Goal: Task Accomplishment & Management: Manage account settings

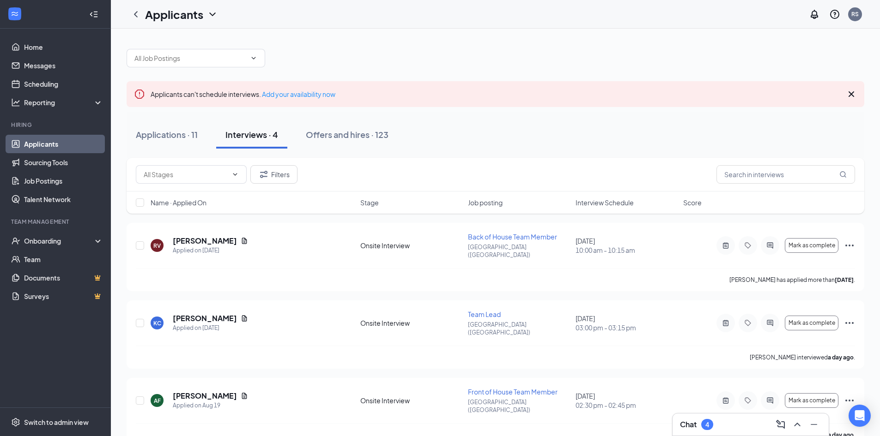
click at [854, 94] on icon "Cross" at bounding box center [850, 94] width 11 height 11
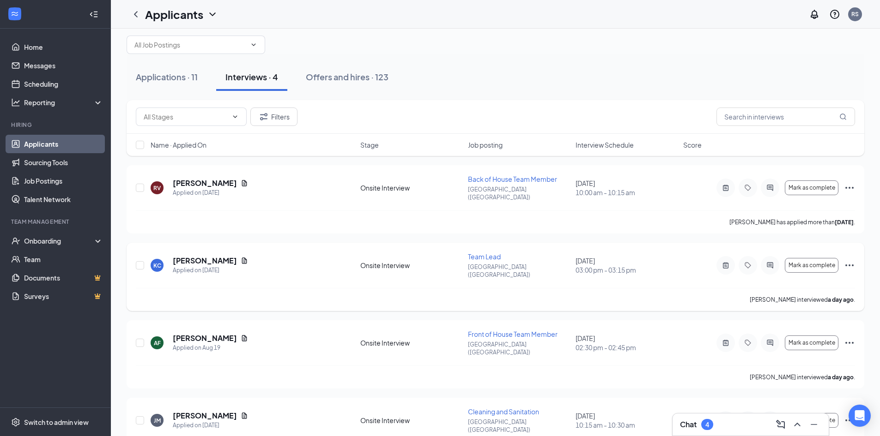
scroll to position [25, 0]
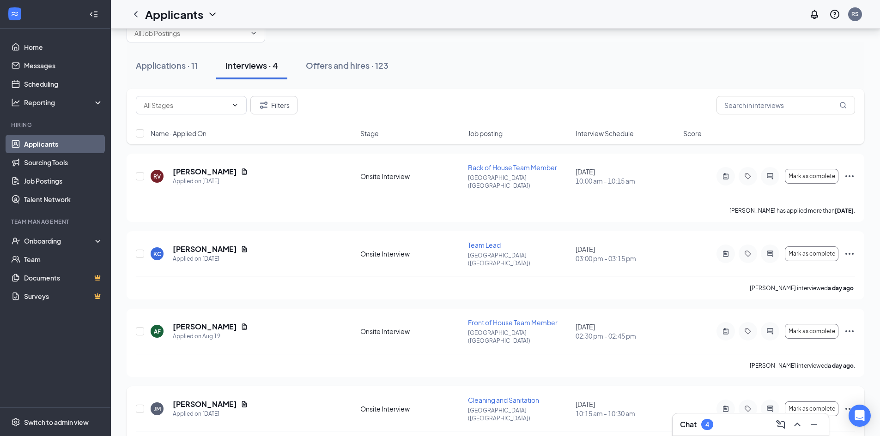
click at [849, 404] on icon "Ellipses" at bounding box center [848, 409] width 11 height 11
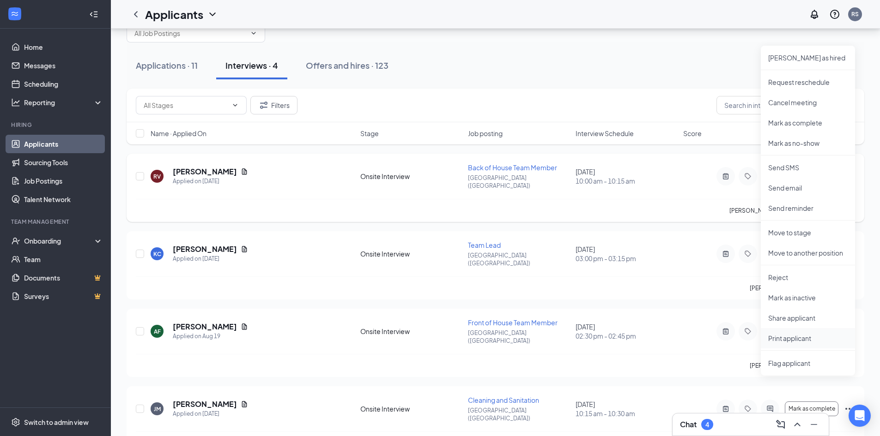
click at [791, 334] on p "Print applicant" at bounding box center [807, 338] width 79 height 9
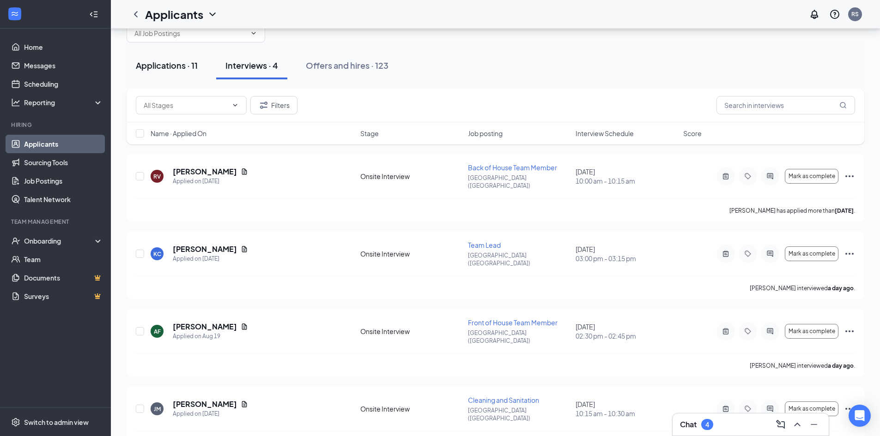
click at [180, 64] on div "Applications · 11" at bounding box center [167, 66] width 62 height 12
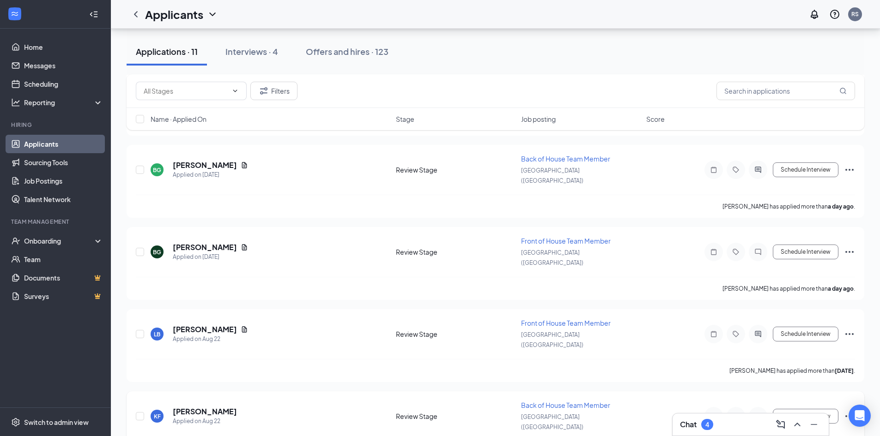
scroll to position [444, 0]
click at [764, 87] on input "text" at bounding box center [785, 91] width 139 height 18
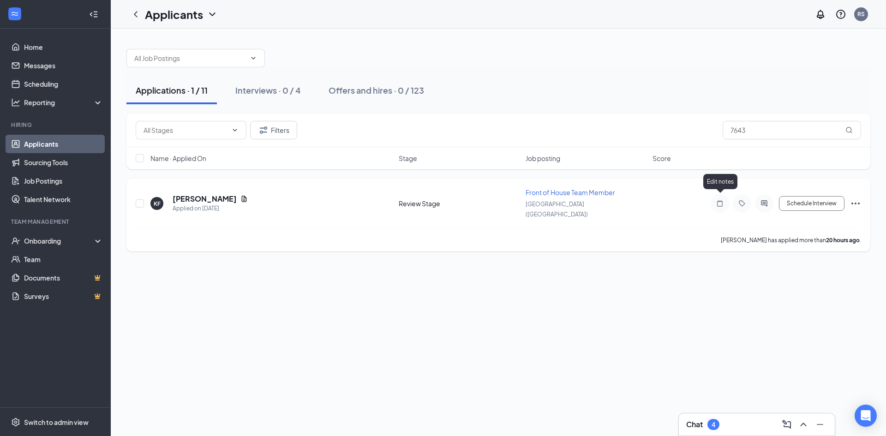
click at [721, 200] on icon "Note" at bounding box center [720, 203] width 11 height 7
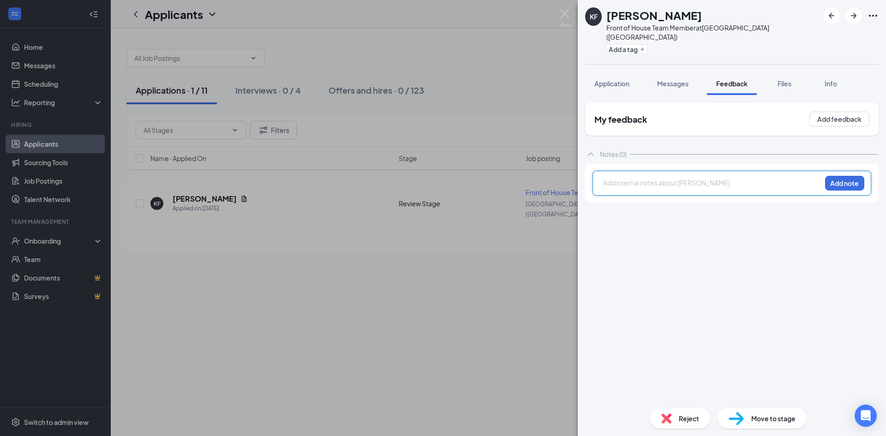
click at [699, 178] on div at bounding box center [712, 183] width 217 height 10
click at [633, 72] on button "Application" at bounding box center [612, 83] width 54 height 23
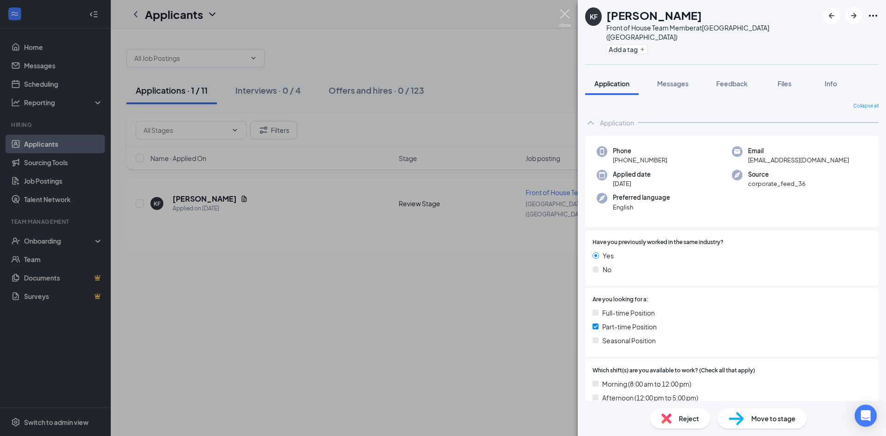
click at [565, 19] on img at bounding box center [566, 18] width 12 height 18
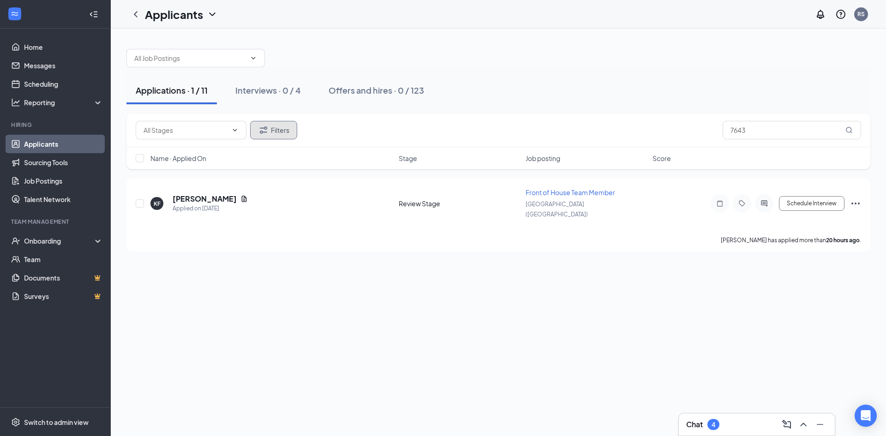
click at [278, 132] on button "Filters" at bounding box center [273, 130] width 47 height 18
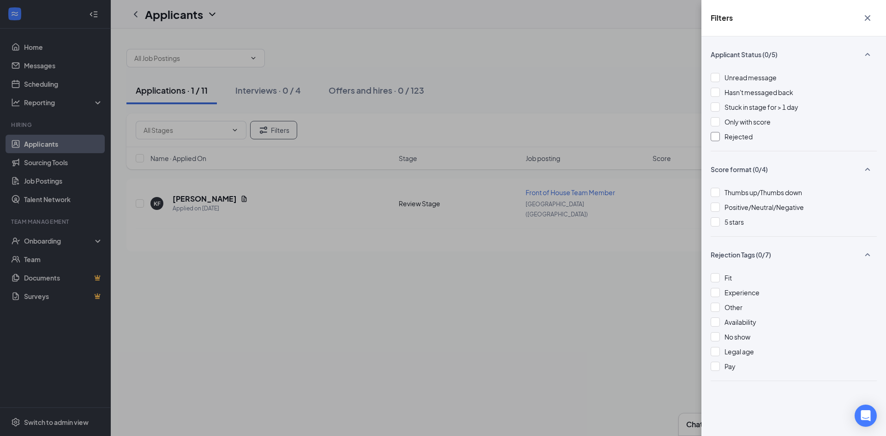
click at [715, 133] on div at bounding box center [715, 136] width 9 height 9
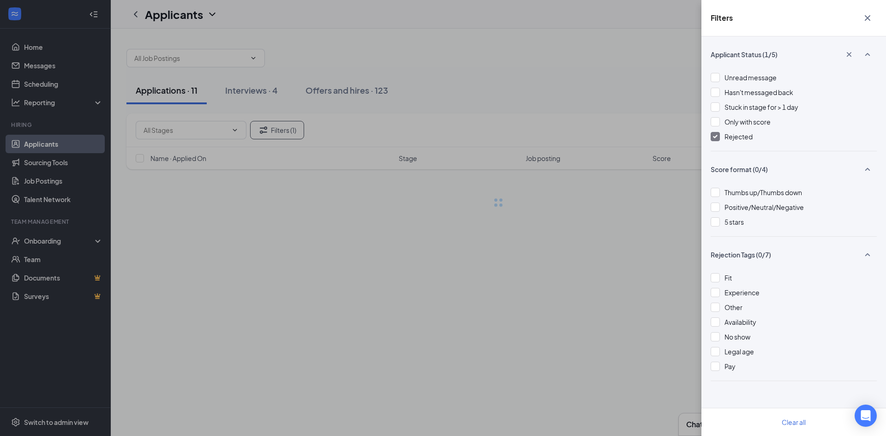
click at [641, 98] on div "Filters Applicant Status (1/5) Unread message Hasn't messaged back Stuck in sta…" at bounding box center [443, 218] width 886 height 436
click at [664, 96] on div "Filters Applicant Status (1/5) Unread message Hasn't messaged back Stuck in sta…" at bounding box center [443, 218] width 886 height 436
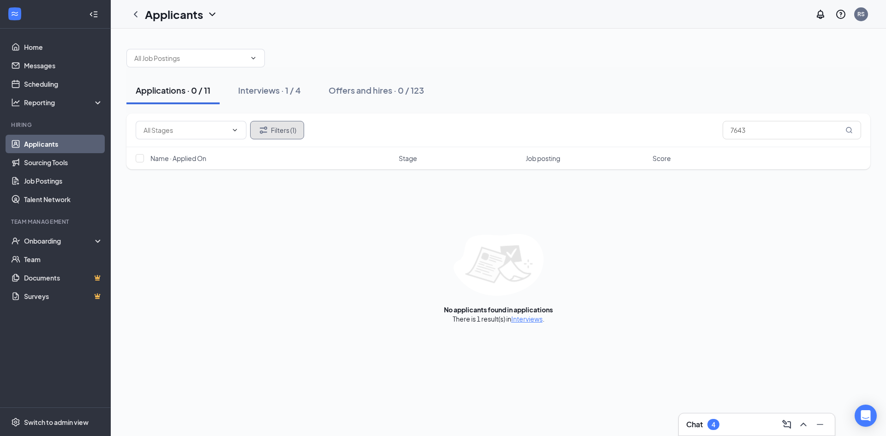
drag, startPoint x: 754, startPoint y: 127, endPoint x: 712, endPoint y: 132, distance: 41.9
drag, startPoint x: 761, startPoint y: 132, endPoint x: 652, endPoint y: 146, distance: 110.3
click at [652, 146] on div "Filters (1) 7643" at bounding box center [499, 131] width 744 height 34
type input "EIDY"
click at [276, 90] on div "Interviews · 1 / 4" at bounding box center [269, 90] width 63 height 12
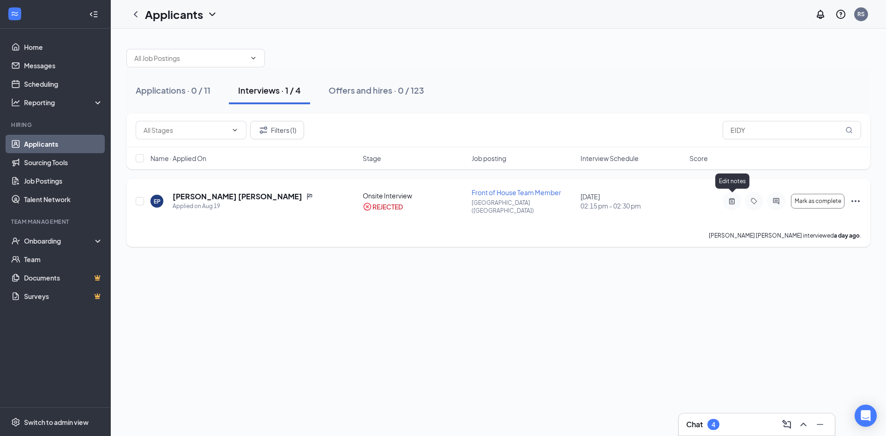
click at [730, 200] on icon "ActiveNote" at bounding box center [732, 201] width 11 height 7
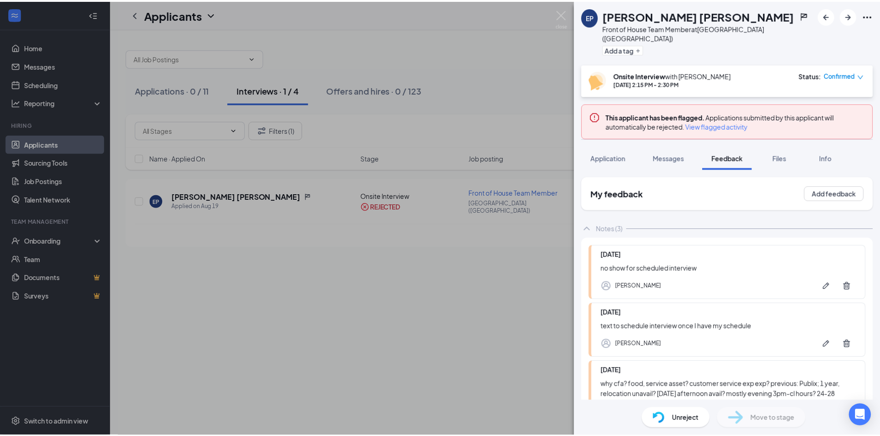
scroll to position [66, 0]
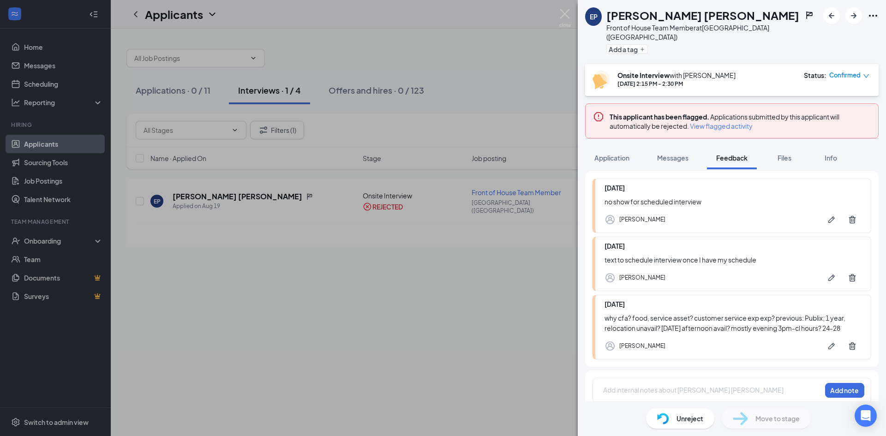
click at [713, 121] on span "View flagged activity" at bounding box center [721, 125] width 63 height 9
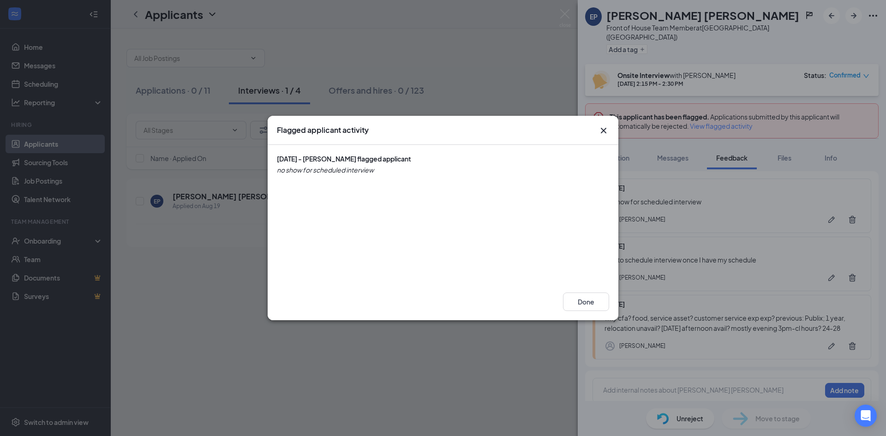
click at [605, 130] on icon "Cross" at bounding box center [603, 130] width 11 height 11
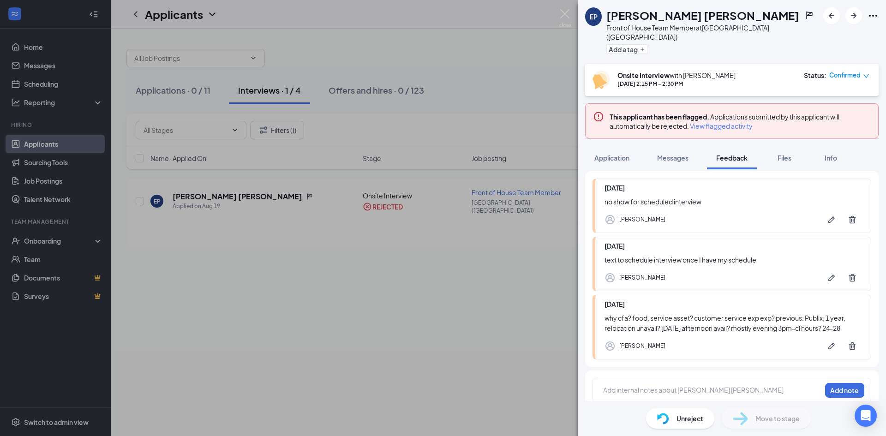
click at [559, 14] on div "EP Eidy Pierre Louis Front of House Team Member at Manhattan (KS) Add a tag Ons…" at bounding box center [443, 218] width 886 height 436
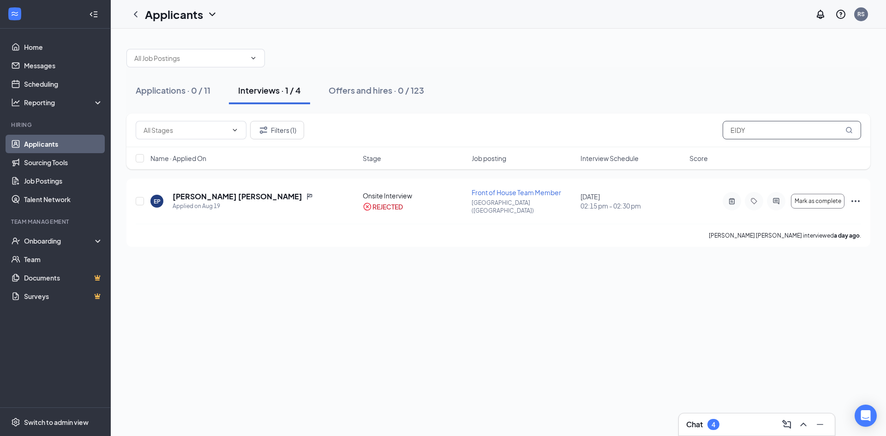
drag, startPoint x: 775, startPoint y: 135, endPoint x: 635, endPoint y: 140, distance: 140.4
click at [638, 147] on div "Filters (1) EIDY" at bounding box center [499, 131] width 744 height 34
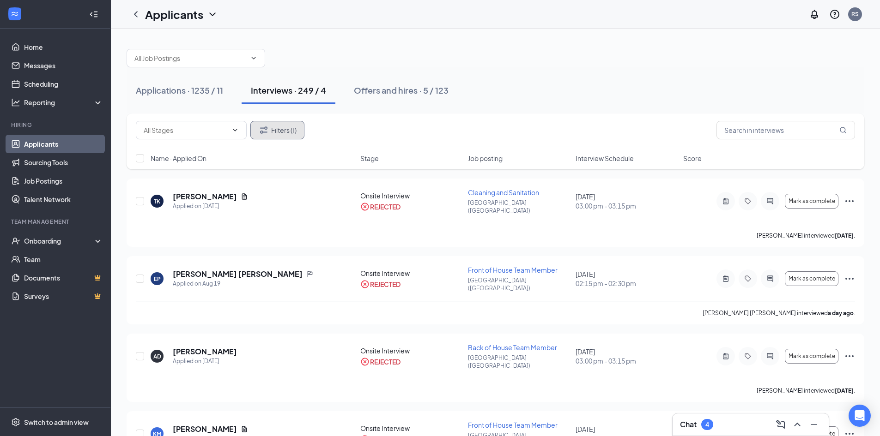
click at [265, 127] on icon "Filter" at bounding box center [263, 130] width 11 height 11
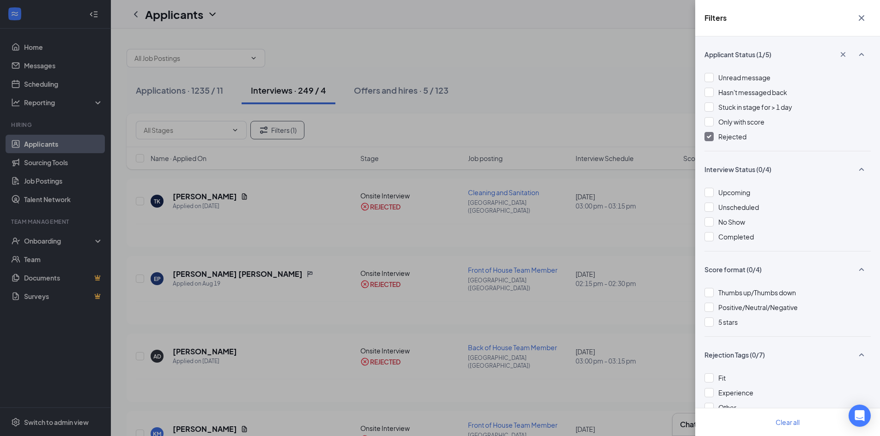
click at [710, 134] on div at bounding box center [708, 136] width 9 height 9
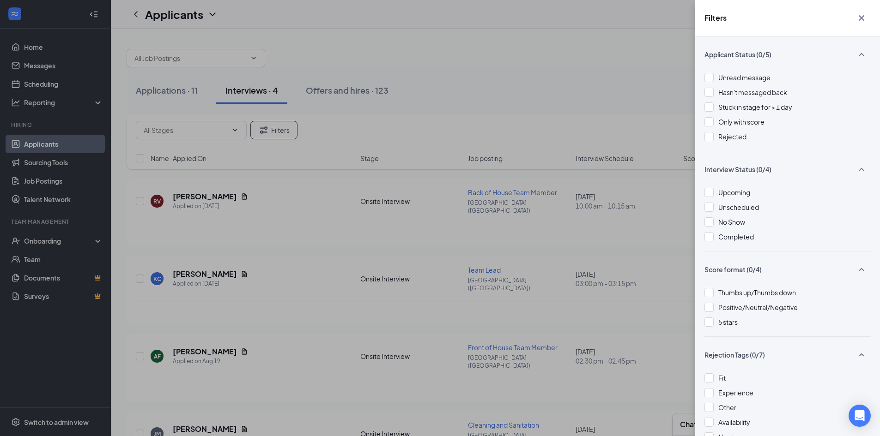
click at [630, 87] on div "Filters Applicant Status (0/5) Unread message Hasn't messaged back Stuck in sta…" at bounding box center [440, 218] width 880 height 436
drag, startPoint x: 629, startPoint y: 87, endPoint x: 611, endPoint y: 117, distance: 35.0
click at [611, 117] on div "Filters Applicant Status (0/5) Unread message Hasn't messaged back Stuck in sta…" at bounding box center [440, 218] width 880 height 436
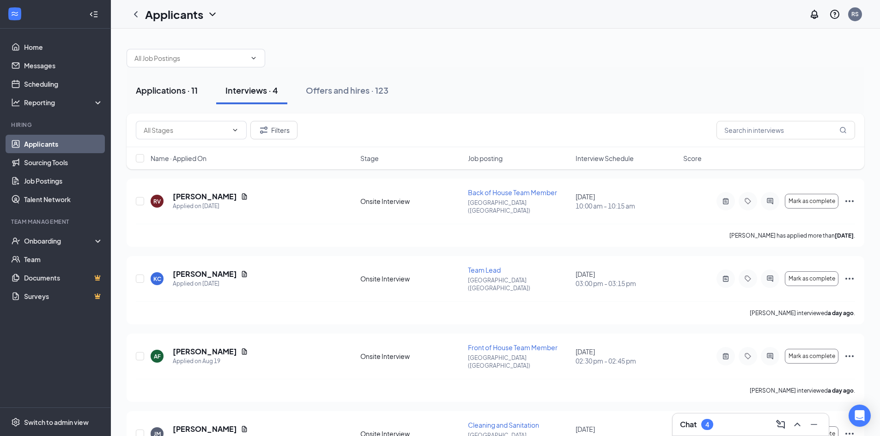
click at [195, 95] on div "Applications · 11" at bounding box center [167, 90] width 62 height 12
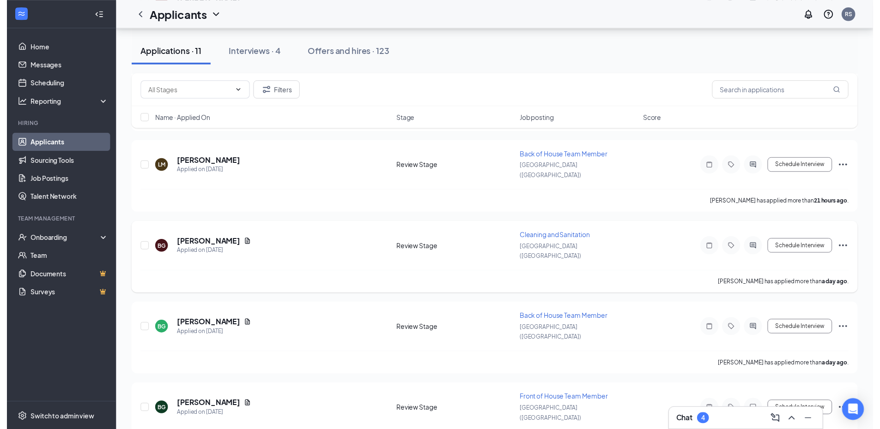
scroll to position [352, 0]
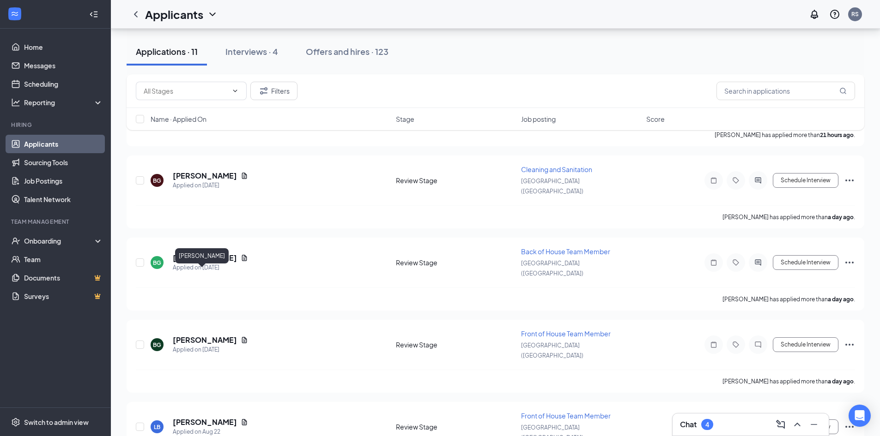
click at [180, 335] on h5 "Bryan Gross" at bounding box center [205, 340] width 64 height 10
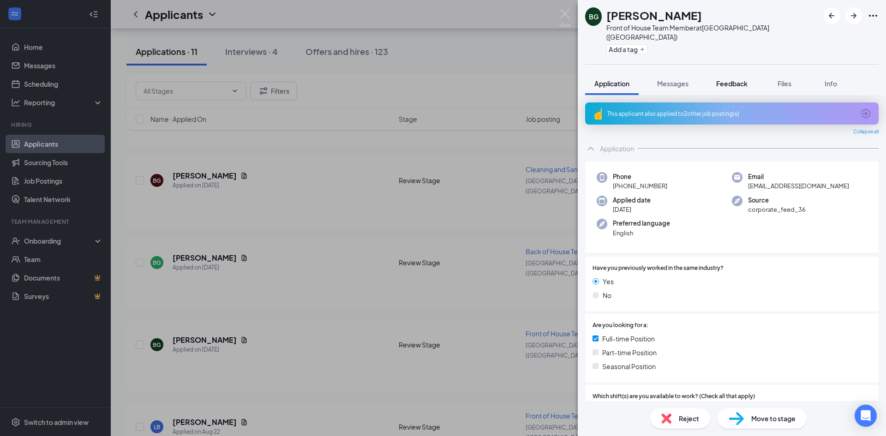
click at [733, 79] on span "Feedback" at bounding box center [732, 83] width 31 height 8
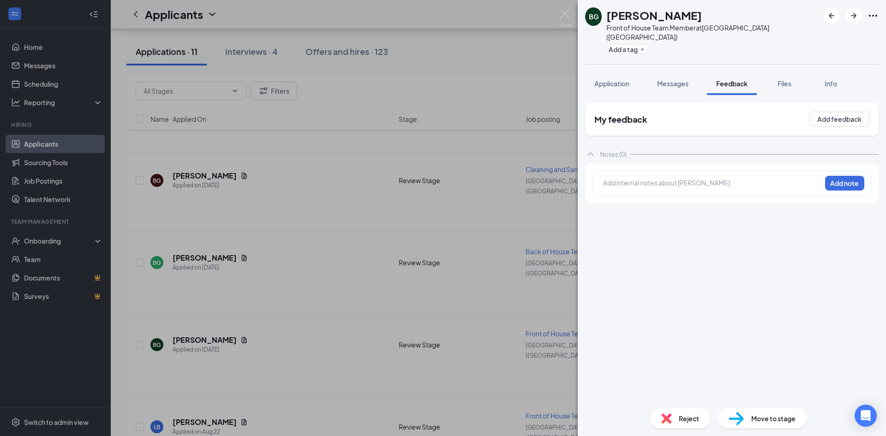
click at [669, 179] on div at bounding box center [712, 184] width 217 height 12
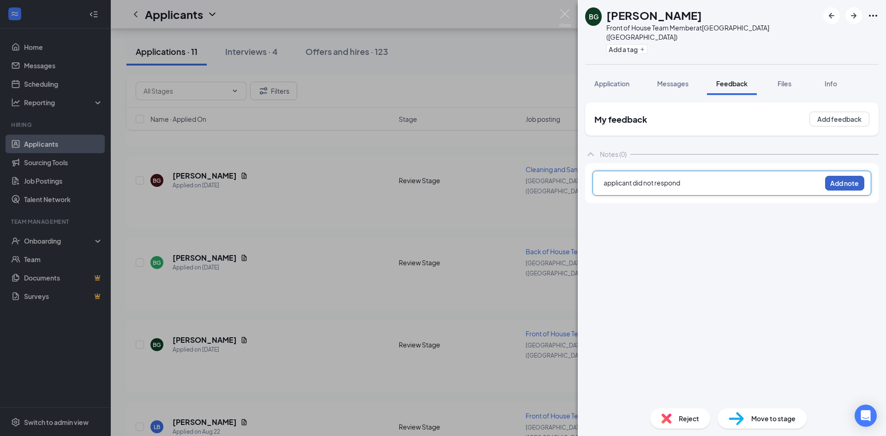
click at [857, 177] on button "Add note" at bounding box center [844, 183] width 39 height 15
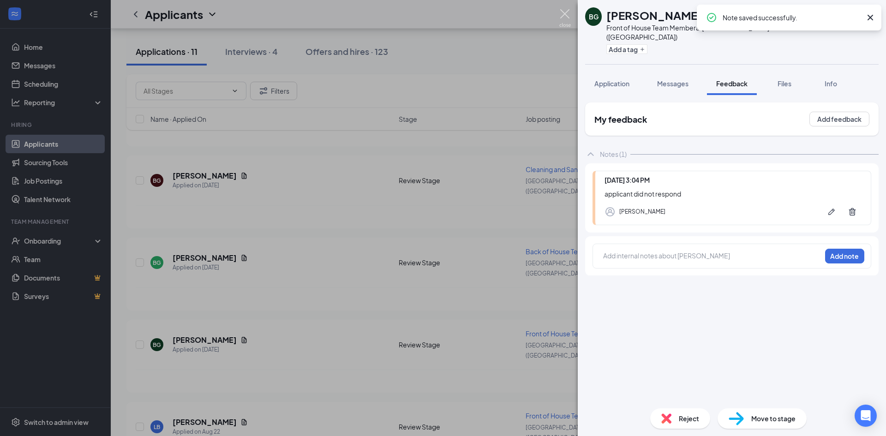
click at [564, 15] on img at bounding box center [566, 18] width 12 height 18
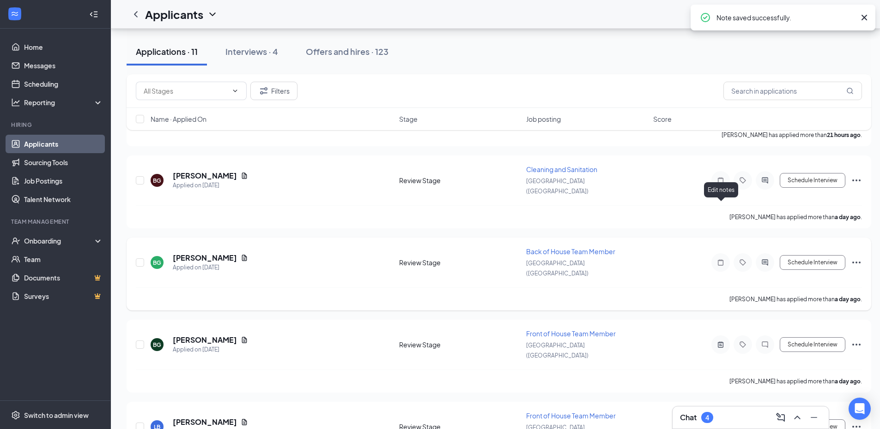
click at [717, 259] on icon "Note" at bounding box center [720, 262] width 11 height 7
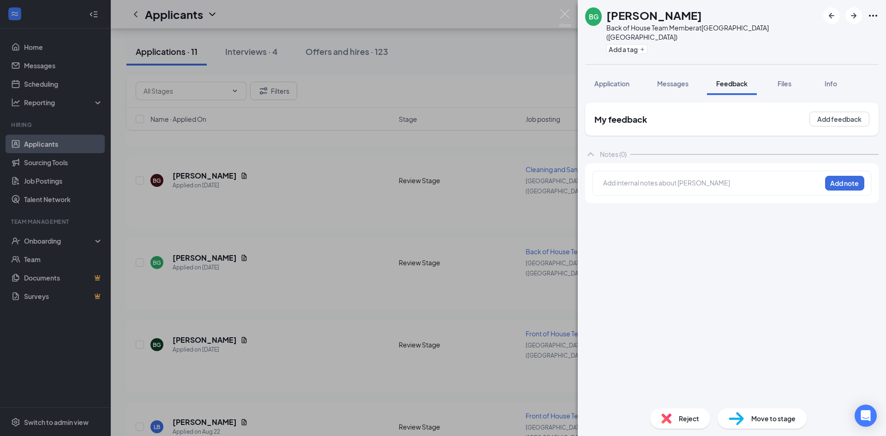
click at [642, 178] on div at bounding box center [712, 183] width 217 height 10
click at [845, 176] on button "Add note" at bounding box center [844, 183] width 39 height 15
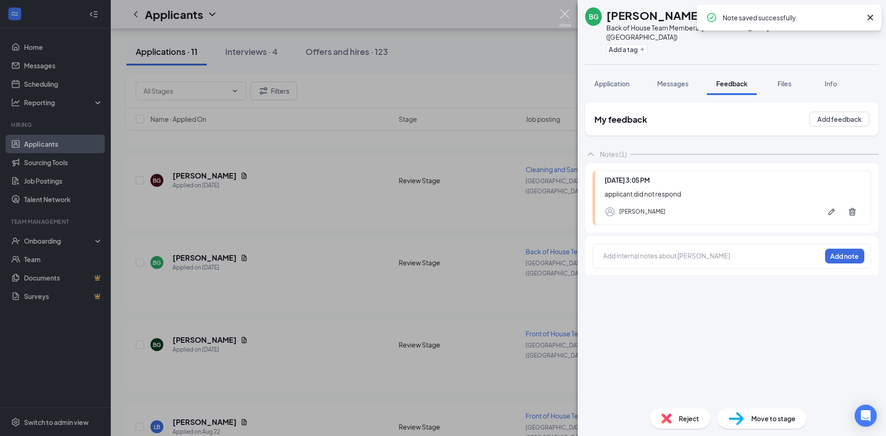
click at [560, 15] on img at bounding box center [566, 18] width 12 height 18
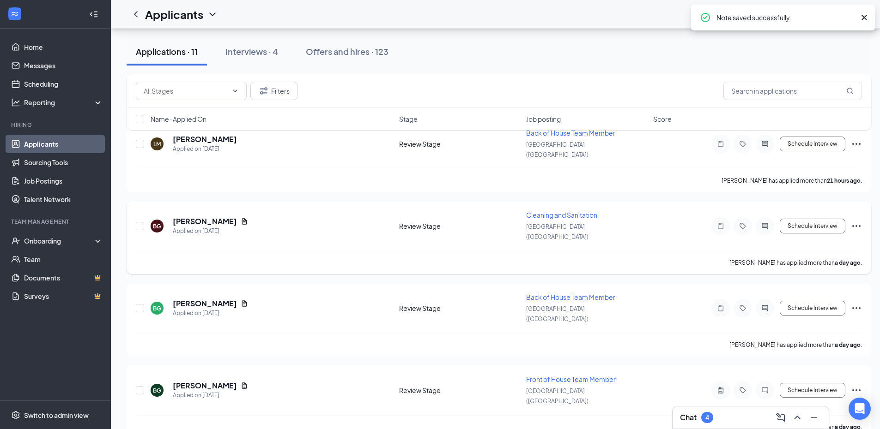
scroll to position [306, 0]
click at [720, 223] on icon "Note" at bounding box center [720, 226] width 11 height 7
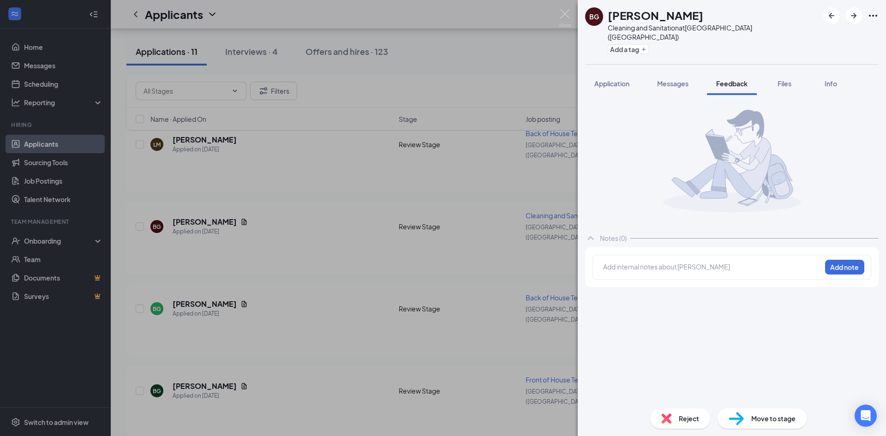
click at [639, 262] on div at bounding box center [712, 267] width 217 height 10
click at [842, 260] on button "Add note" at bounding box center [844, 267] width 39 height 15
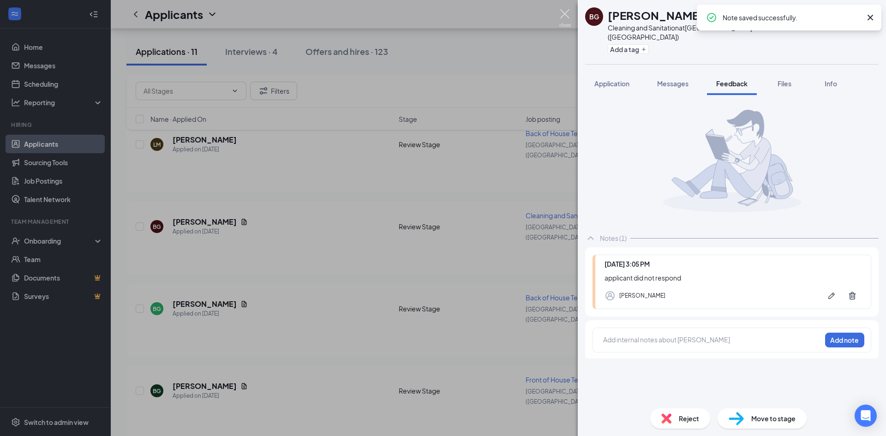
click at [561, 21] on img at bounding box center [566, 18] width 12 height 18
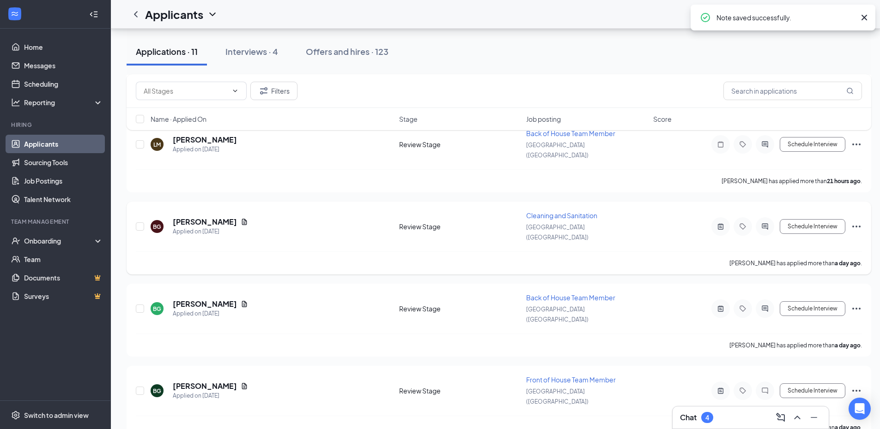
click at [857, 221] on icon "Ellipses" at bounding box center [855, 226] width 11 height 11
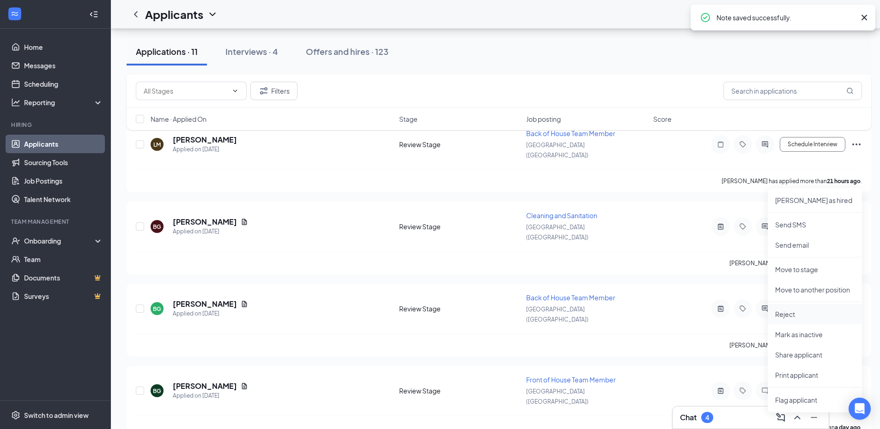
click at [790, 315] on p "Reject" at bounding box center [814, 314] width 79 height 9
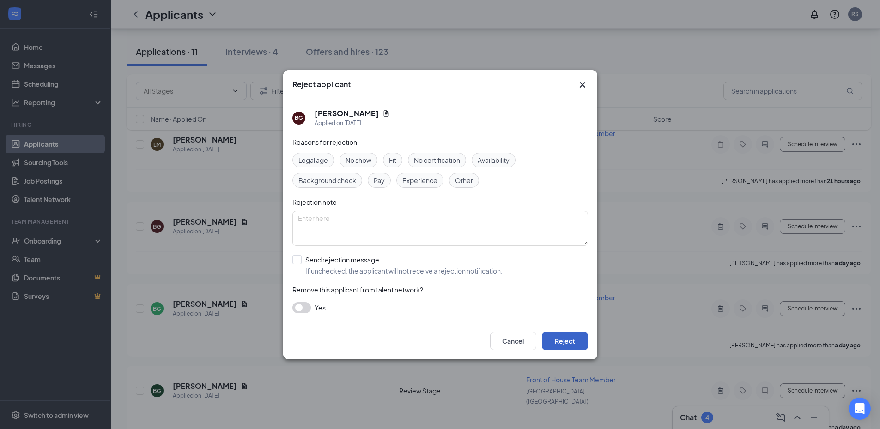
click at [568, 340] on button "Reject" at bounding box center [565, 341] width 46 height 18
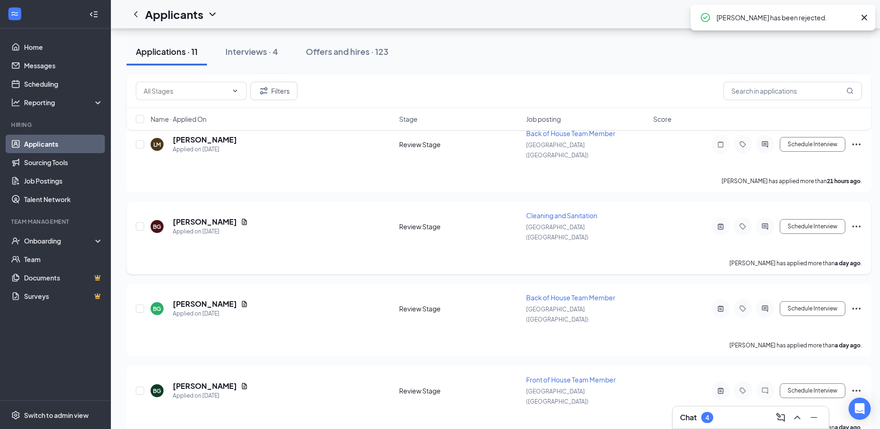
click at [856, 226] on icon "Ellipses" at bounding box center [856, 227] width 8 height 2
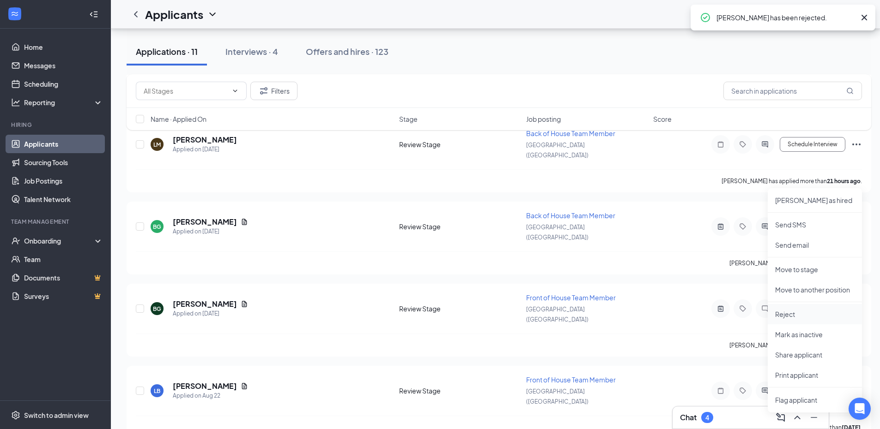
click at [787, 311] on p "Reject" at bounding box center [814, 314] width 79 height 9
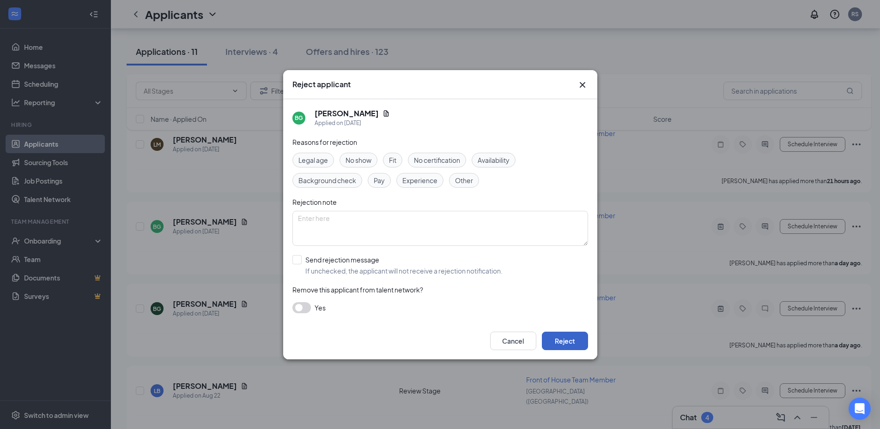
click at [563, 338] on button "Reject" at bounding box center [565, 341] width 46 height 18
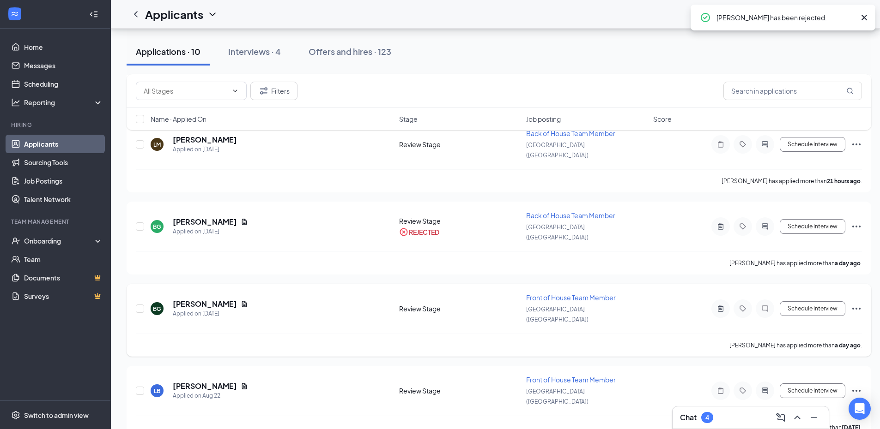
click at [855, 303] on icon "Ellipses" at bounding box center [855, 308] width 11 height 11
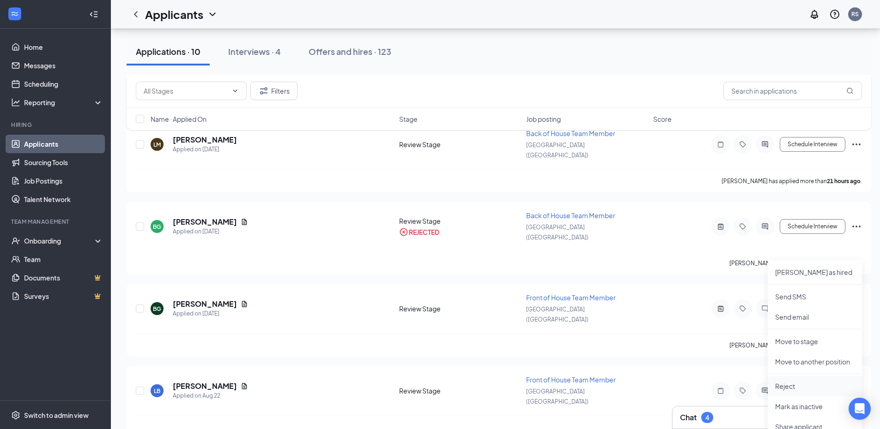
click at [802, 385] on p "Reject" at bounding box center [814, 386] width 79 height 9
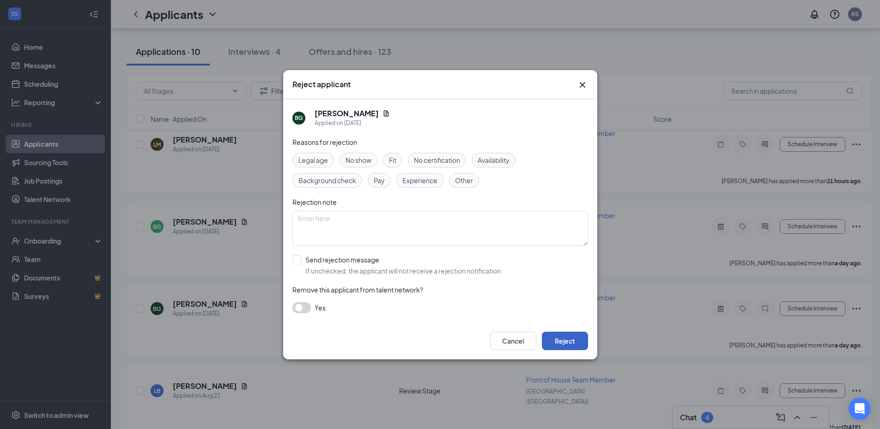
click at [576, 340] on button "Reject" at bounding box center [565, 341] width 46 height 18
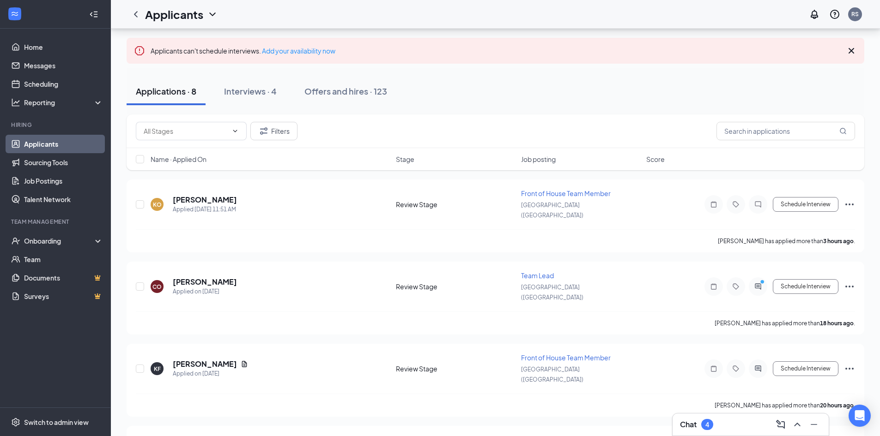
scroll to position [42, 0]
click at [757, 285] on icon "ActiveChat" at bounding box center [757, 288] width 6 height 6
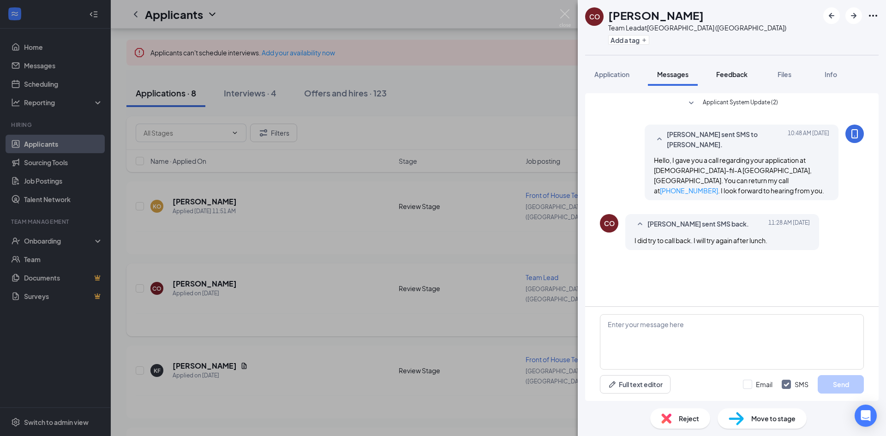
click at [745, 76] on span "Feedback" at bounding box center [732, 74] width 31 height 8
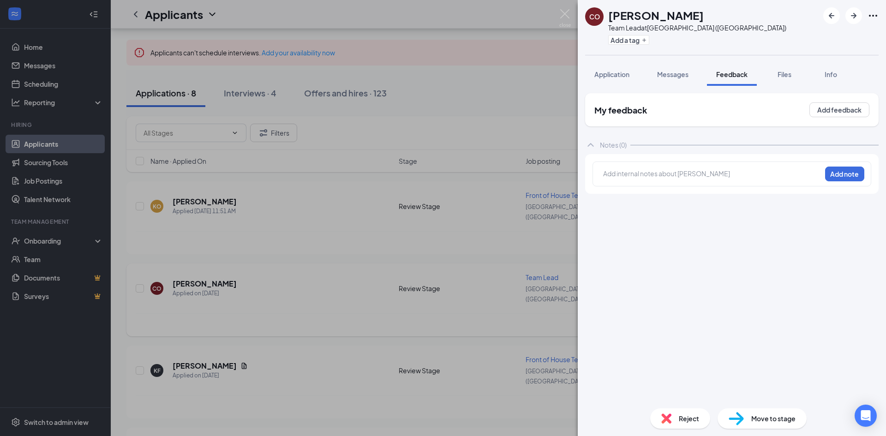
click at [632, 175] on div at bounding box center [712, 174] width 217 height 10
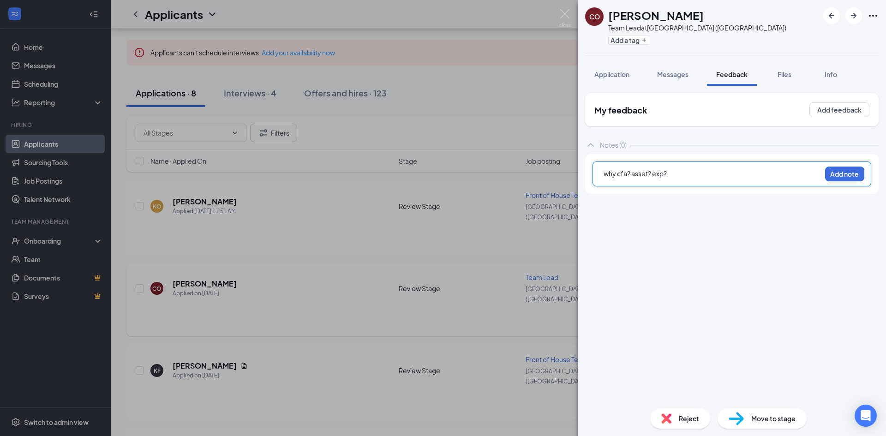
click at [631, 174] on span "why cfa? asset? exp?" at bounding box center [635, 173] width 63 height 8
click at [686, 175] on div "why cfa? asset? exp?" at bounding box center [712, 174] width 217 height 10
click at [630, 178] on div "why cfa? asset? exp? hours? unavail?" at bounding box center [712, 174] width 217 height 10
click at [784, 173] on span "why cfa? 30 years in medical work, fast food manager asset? exp? hours? unavail?" at bounding box center [703, 178] width 198 height 18
click at [752, 187] on div "why cfa? 30 years in medical work, fast food manager asset? perfectionist, hard…" at bounding box center [712, 178] width 217 height 19
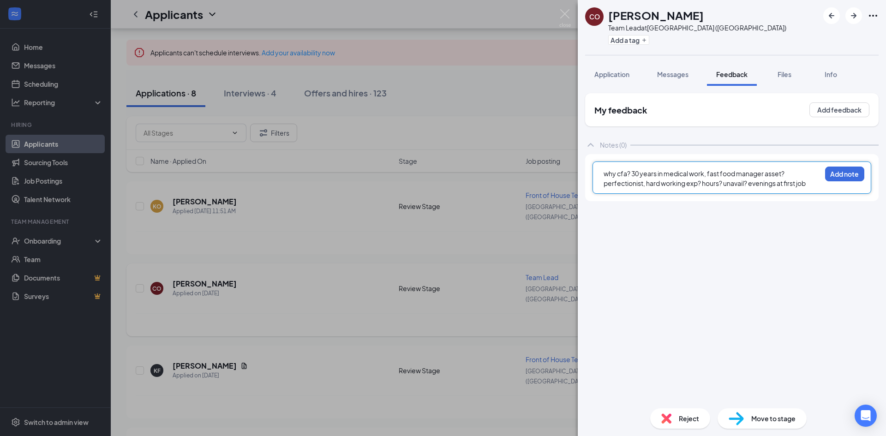
click at [724, 187] on span "why cfa? 30 years in medical work, fast food manager asset? perfectionist, hard…" at bounding box center [705, 178] width 202 height 18
click at [619, 191] on div "why cfa? 30 years in medical work, fast food manager asset? perfectionist, hard…" at bounding box center [712, 183] width 217 height 29
click at [848, 176] on button "Add note" at bounding box center [844, 174] width 39 height 15
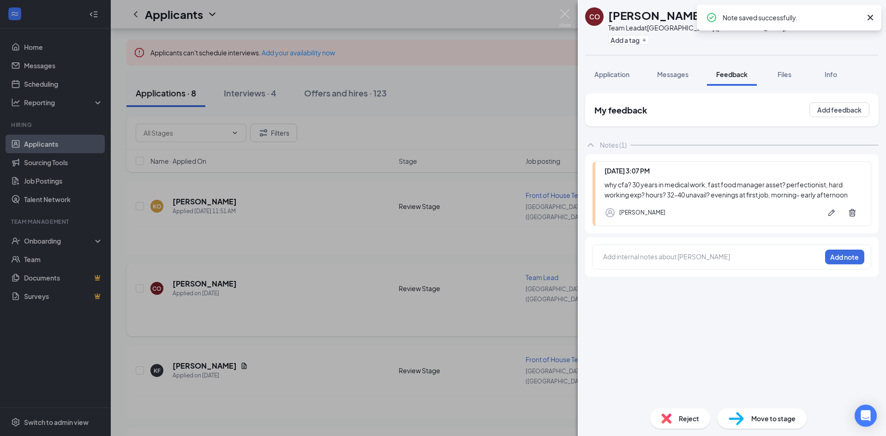
click at [873, 18] on icon "Cross" at bounding box center [870, 17] width 11 height 11
click at [564, 12] on img at bounding box center [566, 18] width 12 height 18
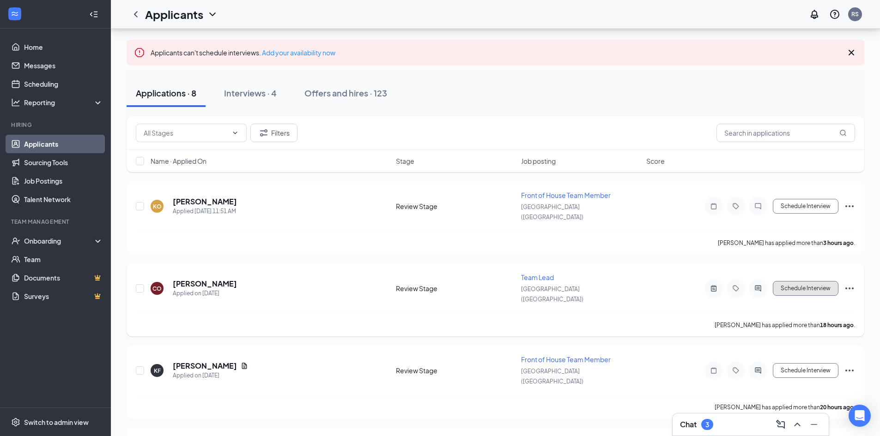
click at [804, 281] on button "Schedule Interview" at bounding box center [805, 288] width 66 height 15
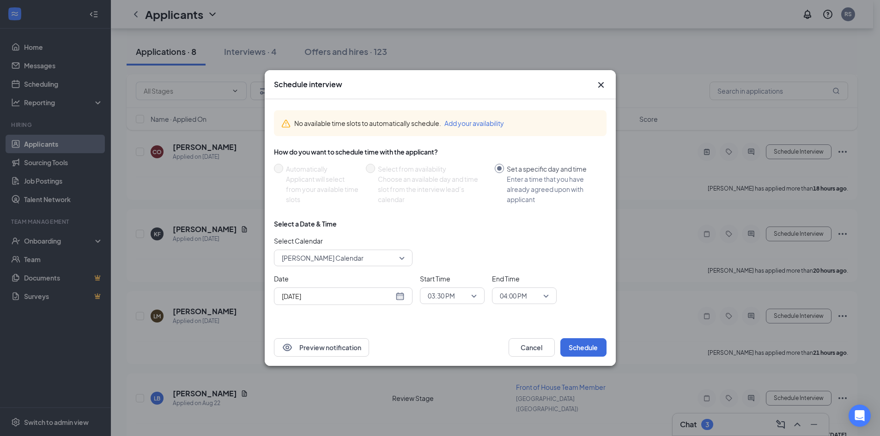
scroll to position [272, 0]
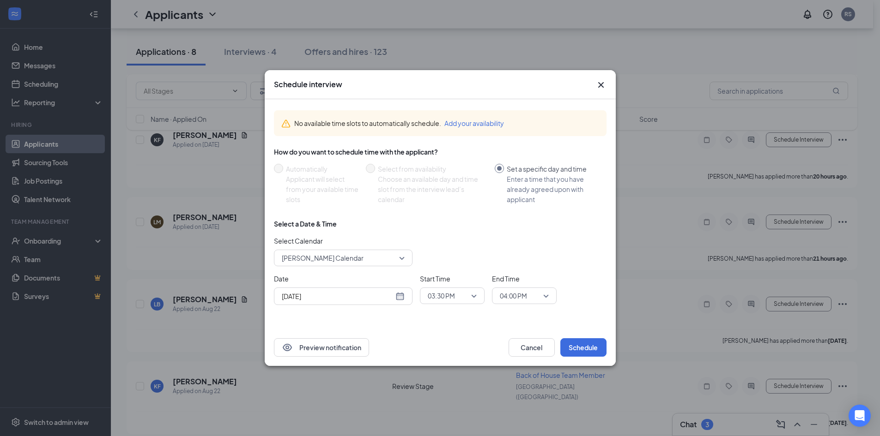
click at [397, 295] on div "[DATE]" at bounding box center [343, 296] width 123 height 10
type input "[DATE]"
click at [334, 261] on div "27" at bounding box center [337, 260] width 11 height 11
click at [425, 293] on input "search" at bounding box center [448, 296] width 47 height 16
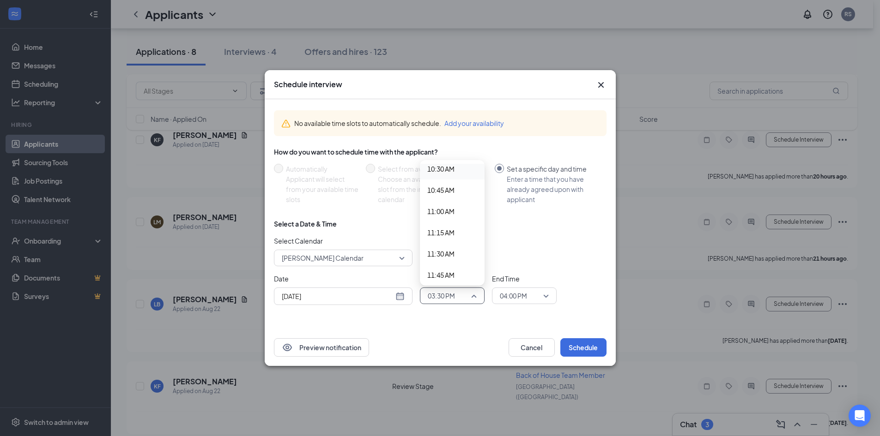
click at [445, 172] on span "10:30 AM" at bounding box center [440, 169] width 27 height 10
click at [494, 298] on div "04:00 PM" at bounding box center [524, 296] width 65 height 17
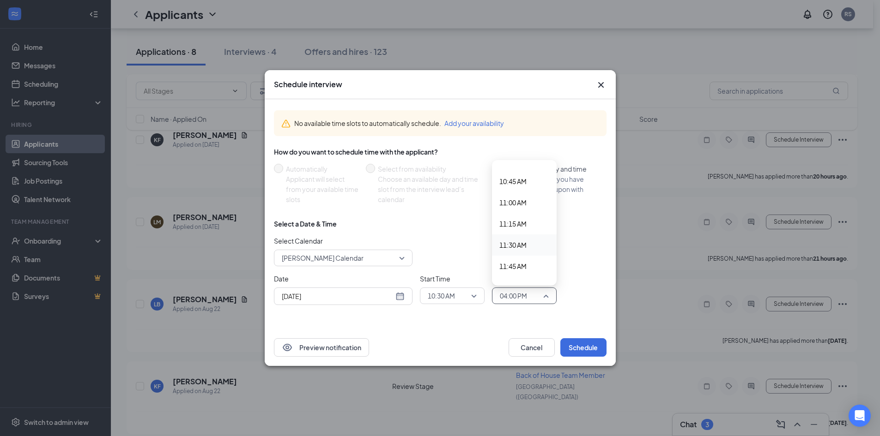
scroll to position [894, 0]
click at [516, 193] on span "10:45 AM" at bounding box center [512, 194] width 27 height 10
click at [584, 350] on button "Schedule" at bounding box center [583, 347] width 46 height 18
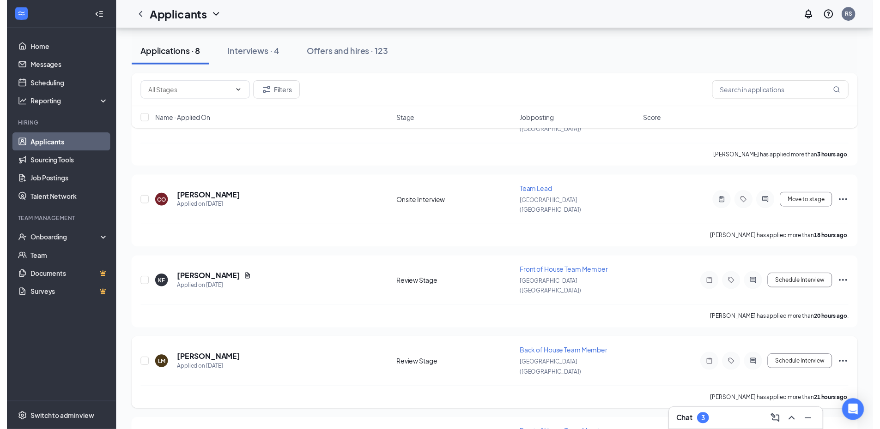
scroll to position [134, 0]
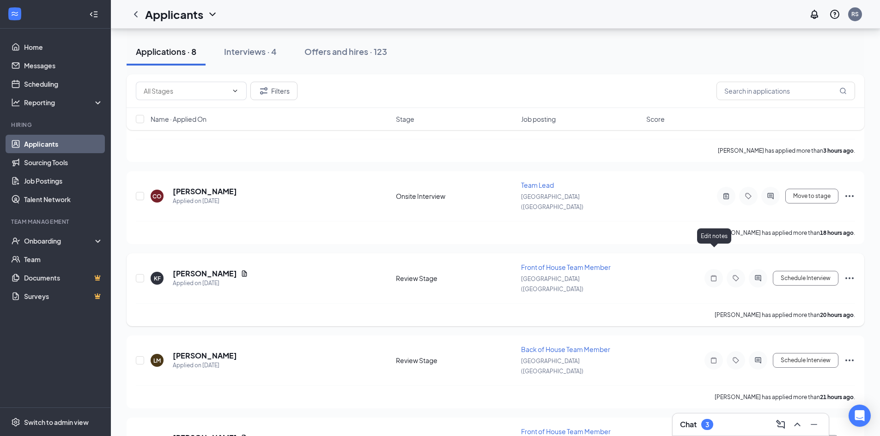
click at [715, 275] on icon "Note" at bounding box center [713, 278] width 11 height 7
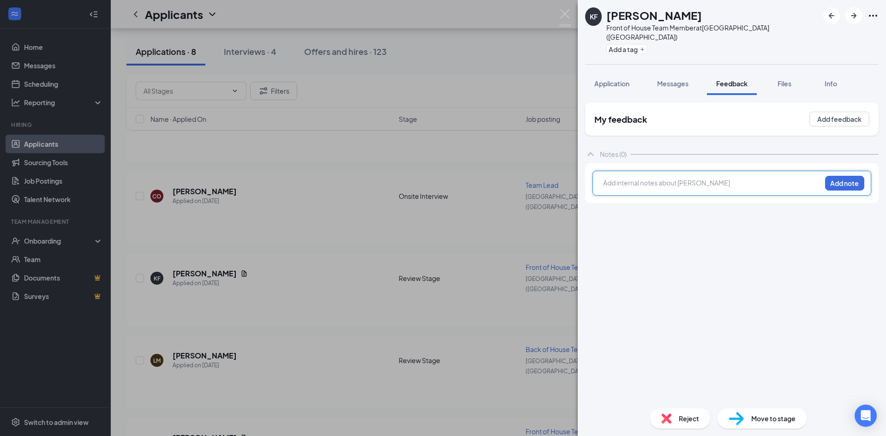
click at [641, 178] on div at bounding box center [712, 183] width 217 height 10
click at [630, 179] on div "why cfa? asset? unavail?" at bounding box center [712, 184] width 217 height 12
click at [781, 184] on span "why cfa? looking for a pt job, close to live asset? customer service all of lif…" at bounding box center [709, 188] width 211 height 18
click at [632, 194] on div "why cfa? looking for a pt job, close to live asset? customer service all of lif…" at bounding box center [712, 192] width 217 height 29
click at [653, 193] on div "why cfa? looking for a pt job, close to live asset? customer service all of lif…" at bounding box center [712, 192] width 217 height 29
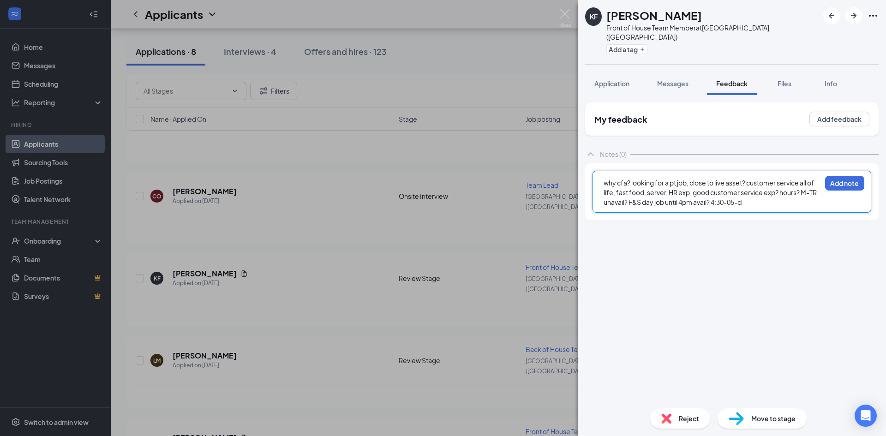
click at [735, 192] on span "why cfa? looking for a pt job, close to live asset? customer service all of lif…" at bounding box center [711, 193] width 214 height 28
click at [737, 195] on span "why cfa? looking for a pt job, close to live asset? customer service all of lif…" at bounding box center [711, 193] width 214 height 28
click at [769, 195] on div "why cfa? looking for a pt job, close to live asset? customer service all of lif…" at bounding box center [712, 192] width 217 height 29
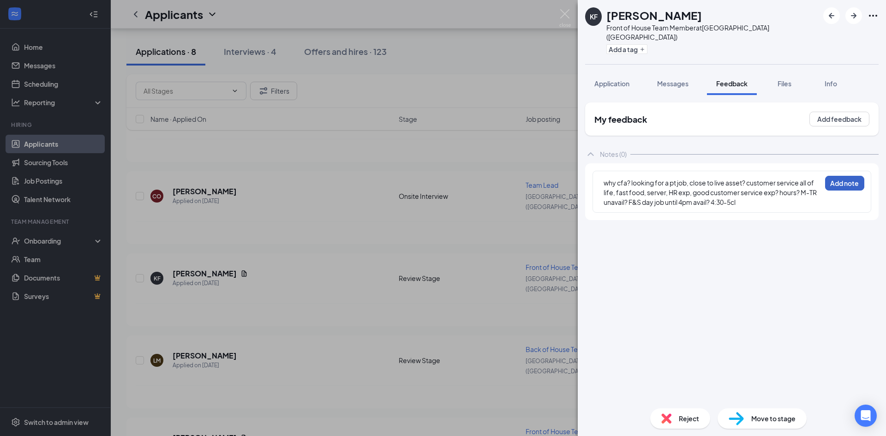
click at [835, 176] on button "Add note" at bounding box center [844, 183] width 39 height 15
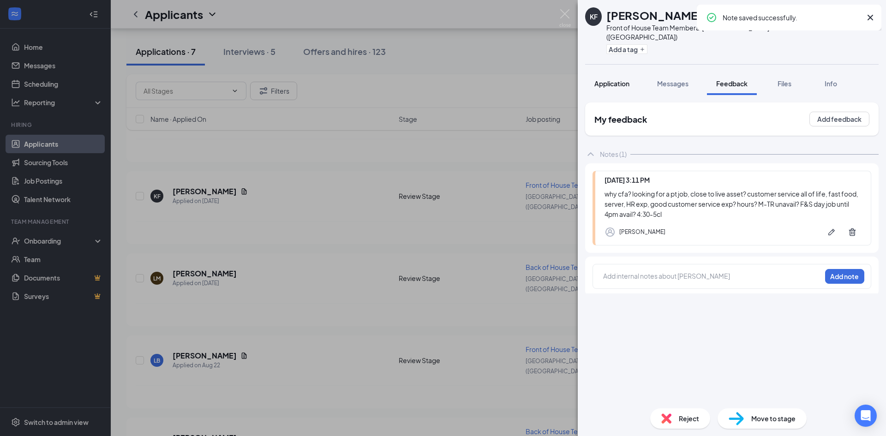
click at [609, 79] on span "Application" at bounding box center [612, 83] width 35 height 8
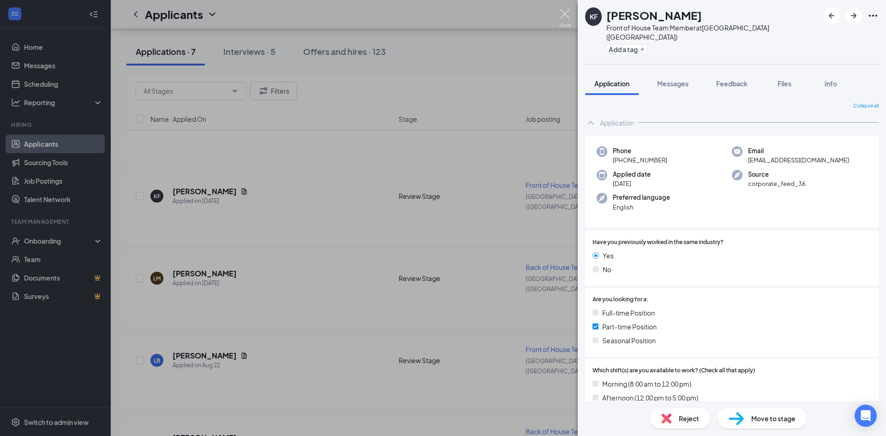
click at [563, 19] on img at bounding box center [566, 18] width 12 height 18
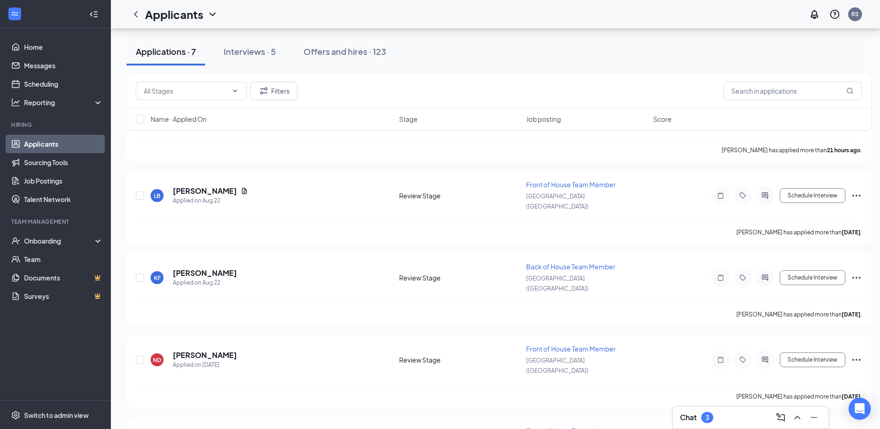
scroll to position [300, 0]
click at [206, 432] on h5 "[PERSON_NAME]" at bounding box center [205, 437] width 64 height 10
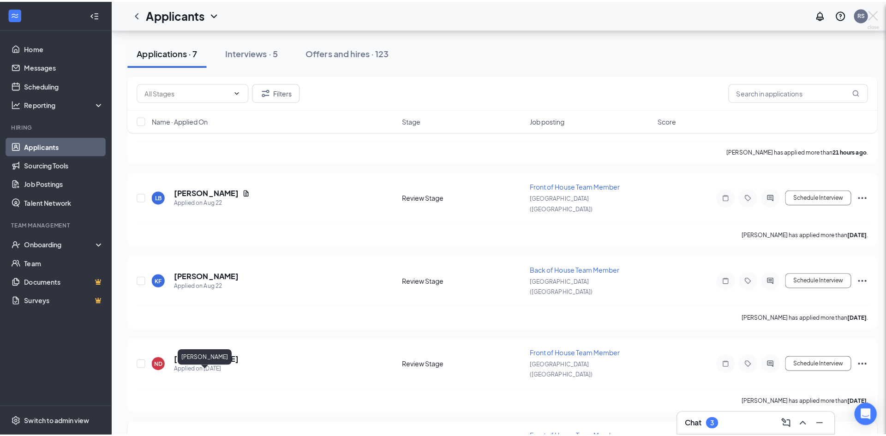
scroll to position [293, 0]
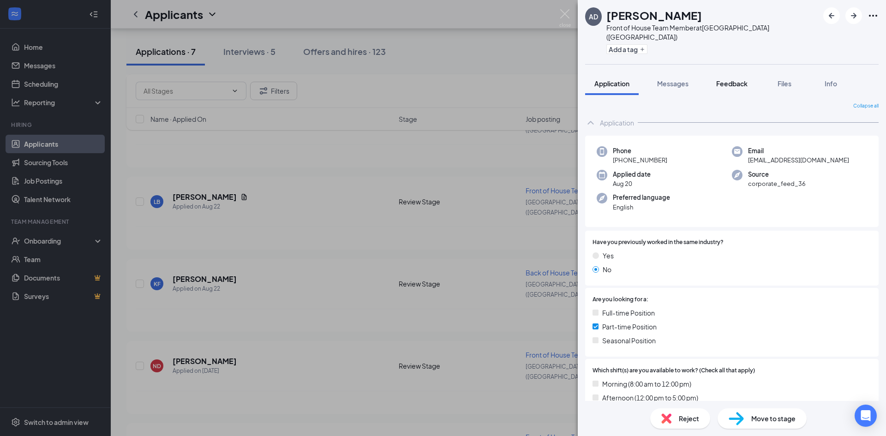
click at [730, 79] on span "Feedback" at bounding box center [732, 83] width 31 height 8
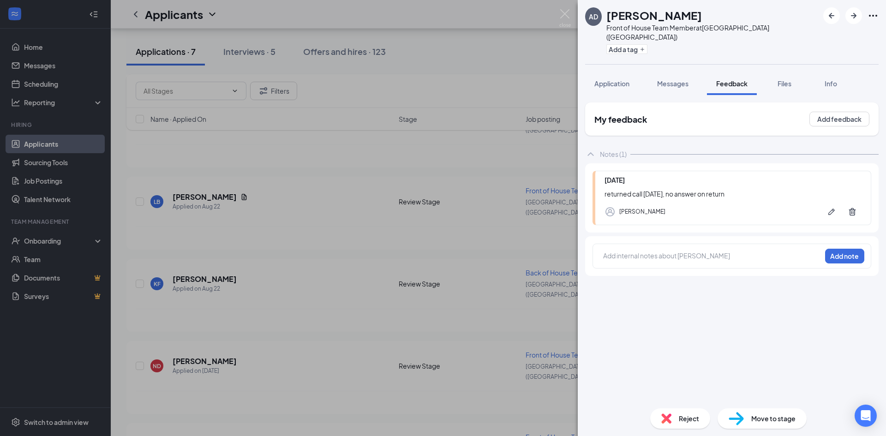
click at [675, 251] on div at bounding box center [712, 256] width 217 height 10
click at [665, 79] on span "Messages" at bounding box center [672, 83] width 31 height 8
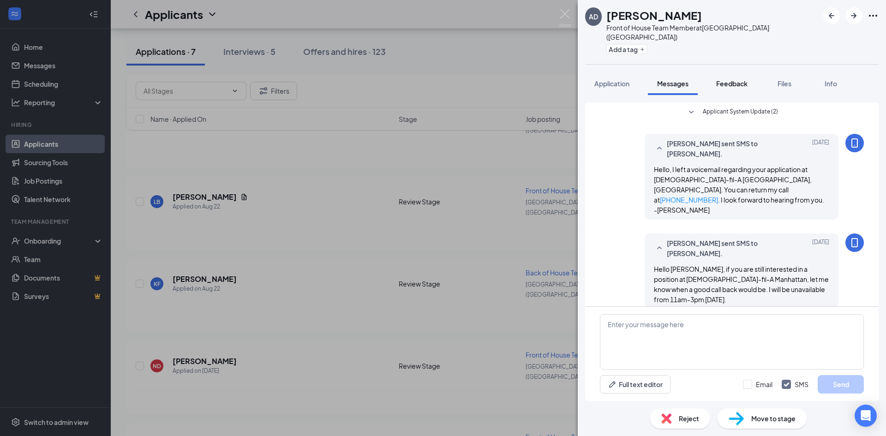
click at [722, 79] on span "Feedback" at bounding box center [732, 83] width 31 height 8
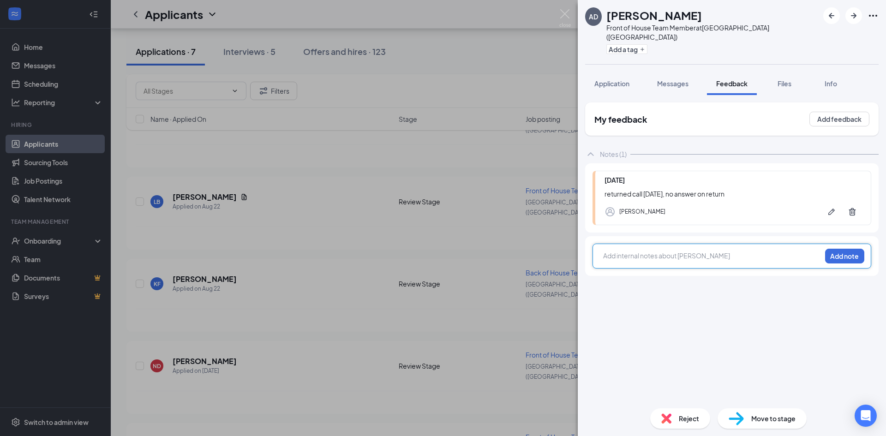
click at [663, 251] on div at bounding box center [712, 256] width 217 height 10
click at [631, 252] on span "why cfa? asset?" at bounding box center [628, 256] width 48 height 8
click at [759, 257] on div "why cfa? [DEMOGRAPHIC_DATA] enjoys sundays off, good service, would like to wor…" at bounding box center [712, 260] width 217 height 19
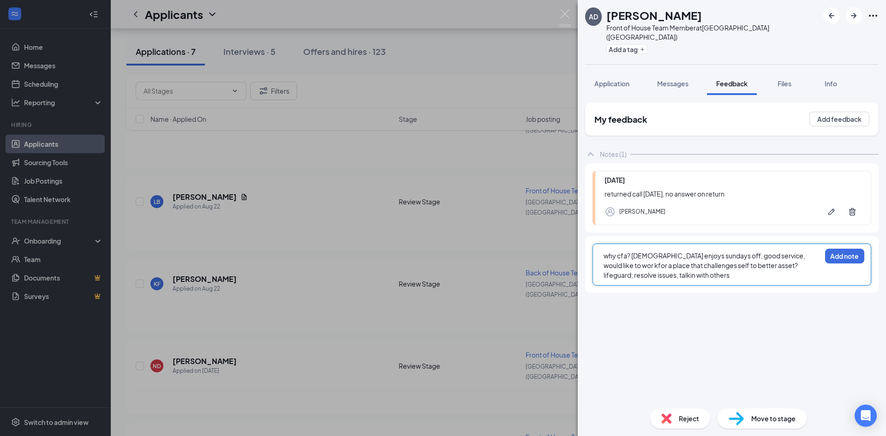
click at [642, 269] on span "why cfa? [DEMOGRAPHIC_DATA] enjoys sundays off, good service, would like to wor…" at bounding box center [705, 266] width 203 height 28
click at [703, 267] on div "why cfa? [DEMOGRAPHIC_DATA] enjoys sundays off, good service, would like to wor…" at bounding box center [712, 265] width 217 height 29
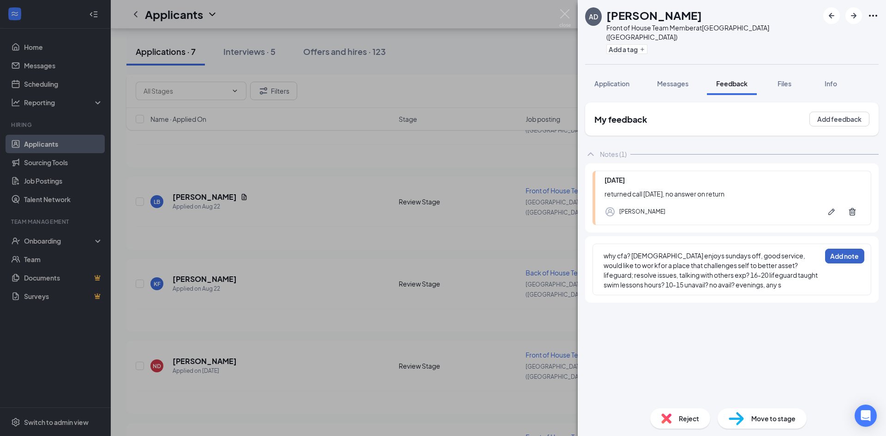
click at [841, 249] on button "Add note" at bounding box center [844, 256] width 39 height 15
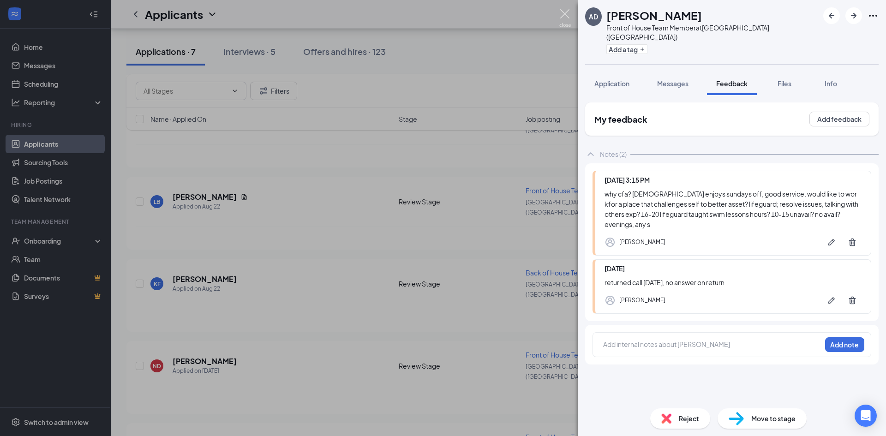
click at [564, 14] on img at bounding box center [566, 18] width 12 height 18
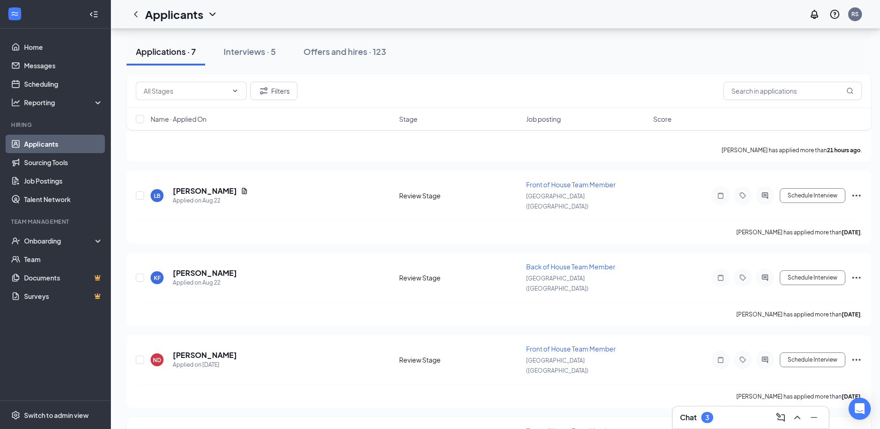
scroll to position [300, 0]
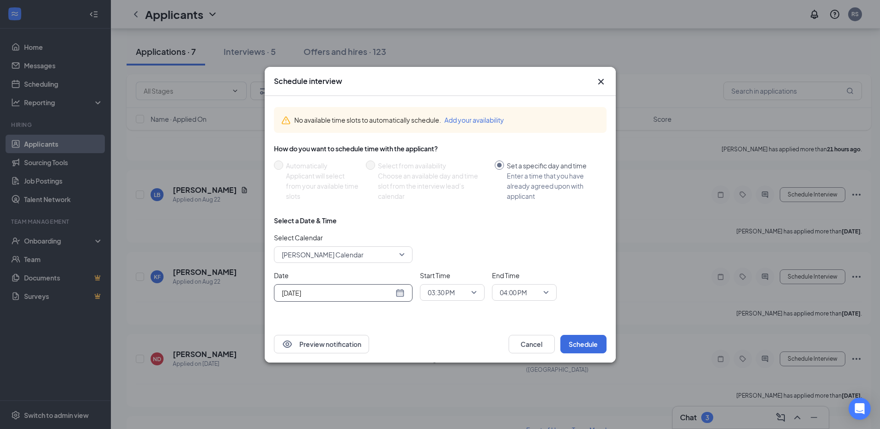
click at [400, 296] on div "[DATE]" at bounding box center [343, 293] width 123 height 10
type input "[DATE]"
click at [367, 258] on div "29" at bounding box center [370, 257] width 11 height 11
click at [434, 295] on span "03:30 PM" at bounding box center [441, 293] width 27 height 14
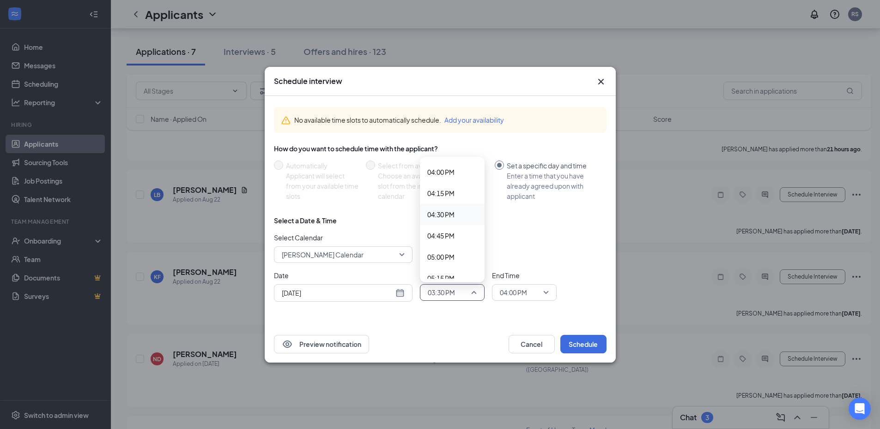
click at [445, 216] on span "04:30 PM" at bounding box center [440, 215] width 27 height 10
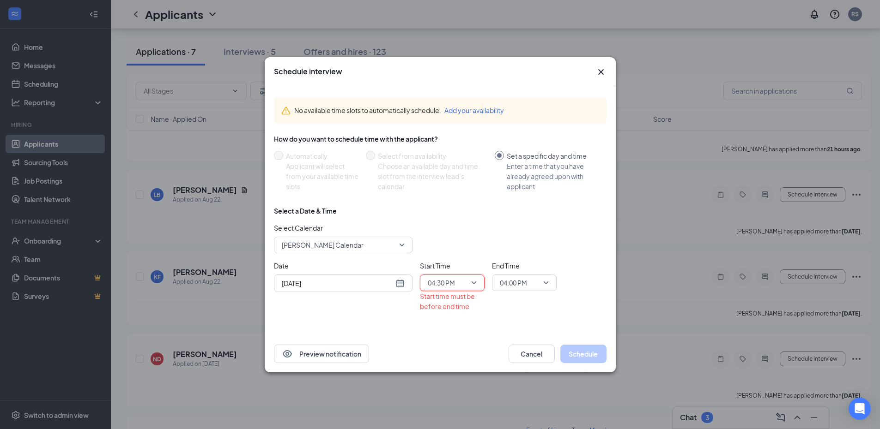
click at [505, 282] on span "04:00 PM" at bounding box center [513, 283] width 27 height 14
click at [512, 230] on span "04:45 PM" at bounding box center [512, 230] width 27 height 10
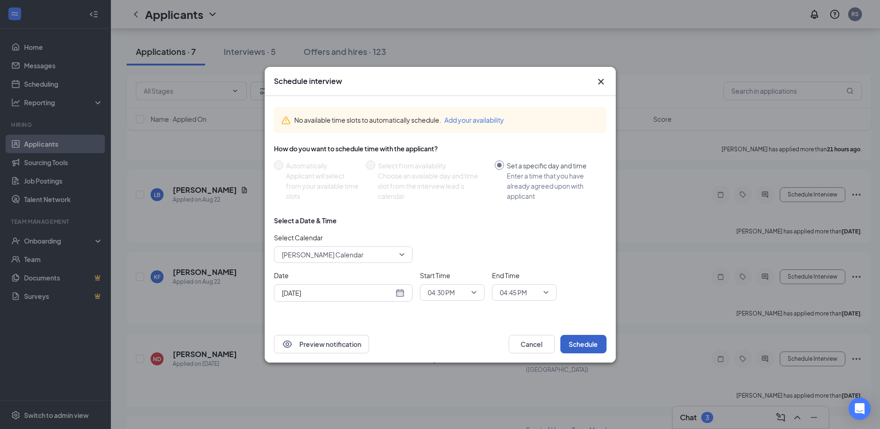
click at [574, 343] on button "Schedule" at bounding box center [583, 344] width 46 height 18
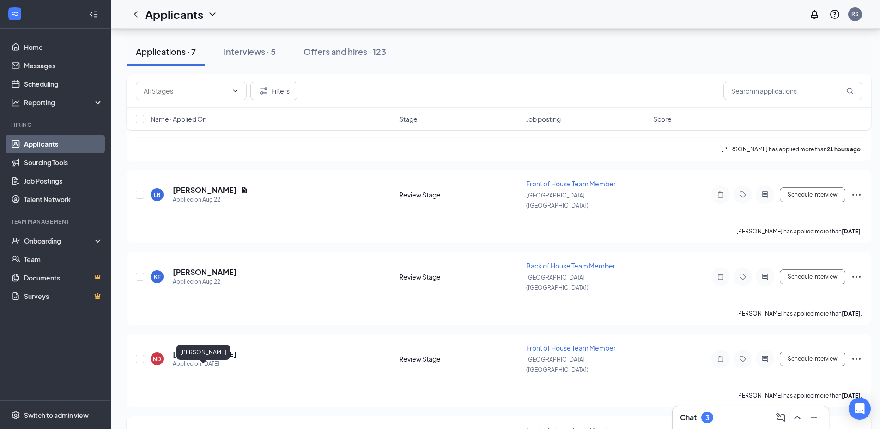
click at [196, 432] on h5 "[PERSON_NAME]" at bounding box center [205, 437] width 64 height 10
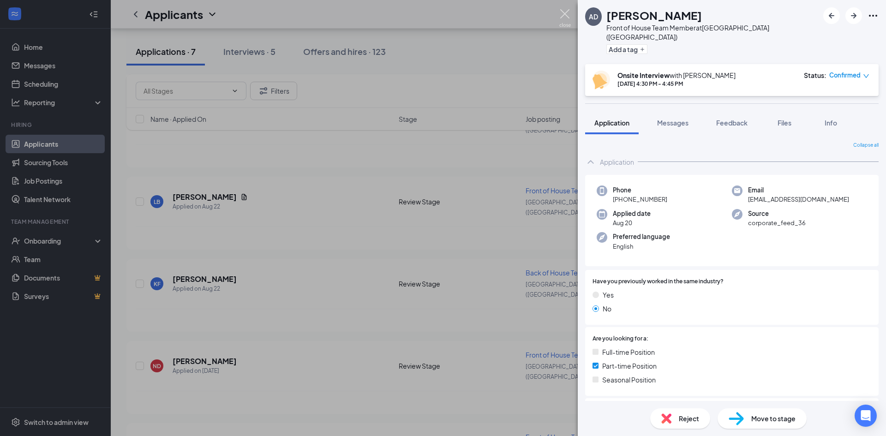
click at [562, 15] on img at bounding box center [566, 18] width 12 height 18
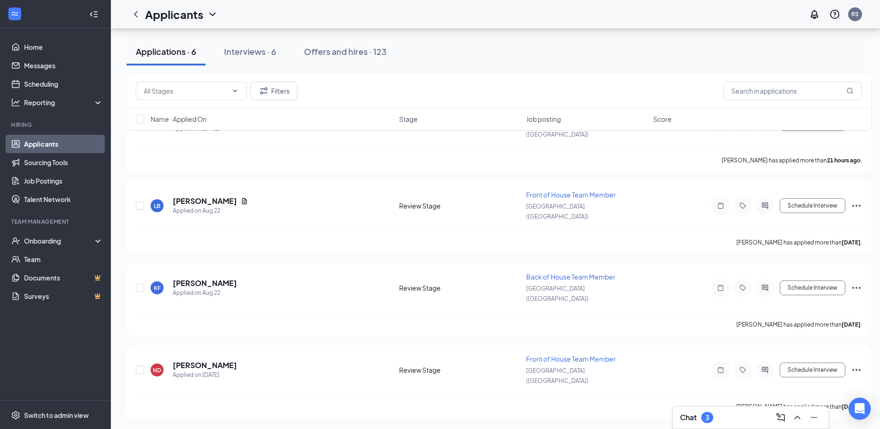
scroll to position [228, 0]
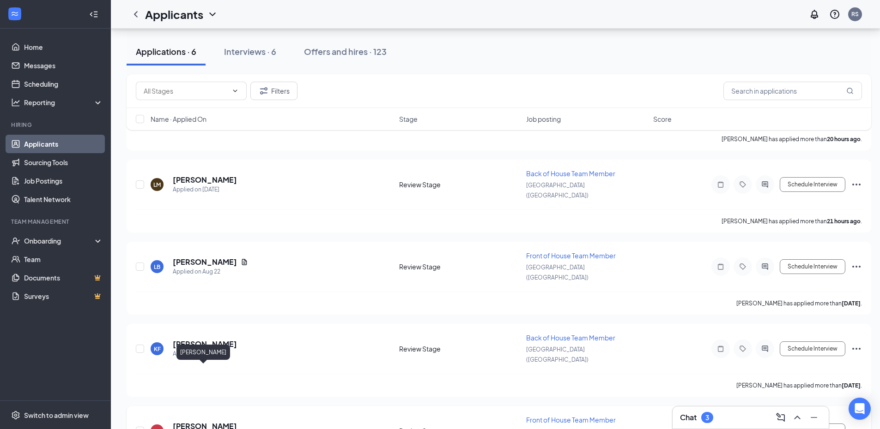
click at [221, 422] on h5 "[PERSON_NAME]" at bounding box center [205, 427] width 64 height 10
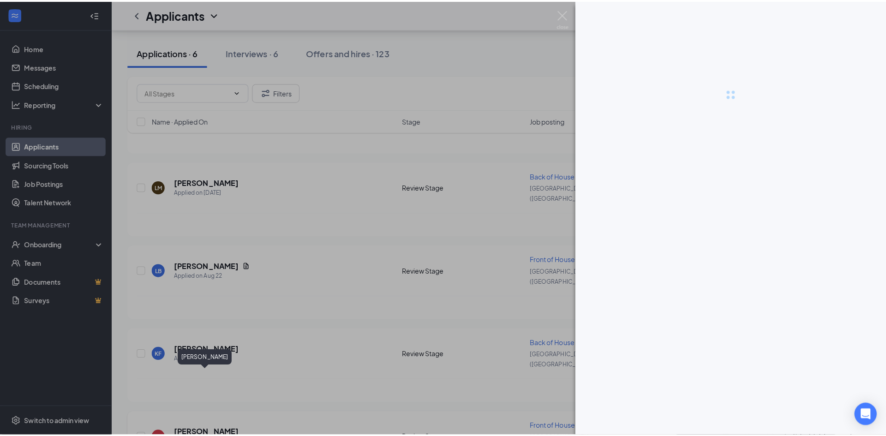
scroll to position [221, 0]
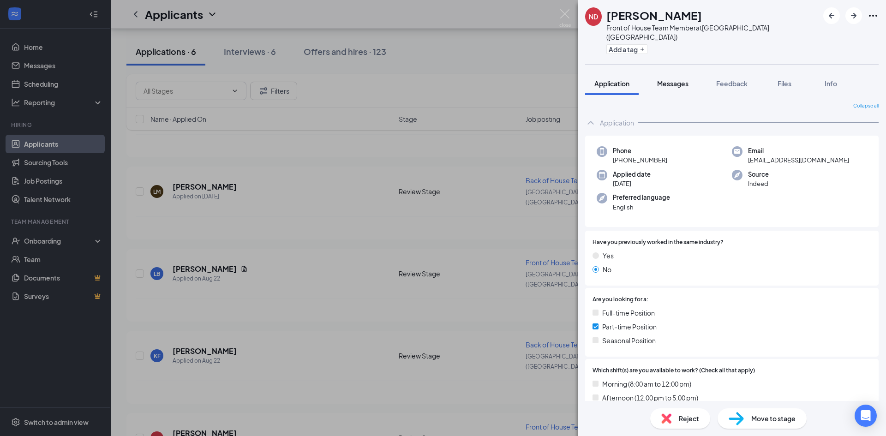
click at [666, 79] on span "Messages" at bounding box center [672, 83] width 31 height 8
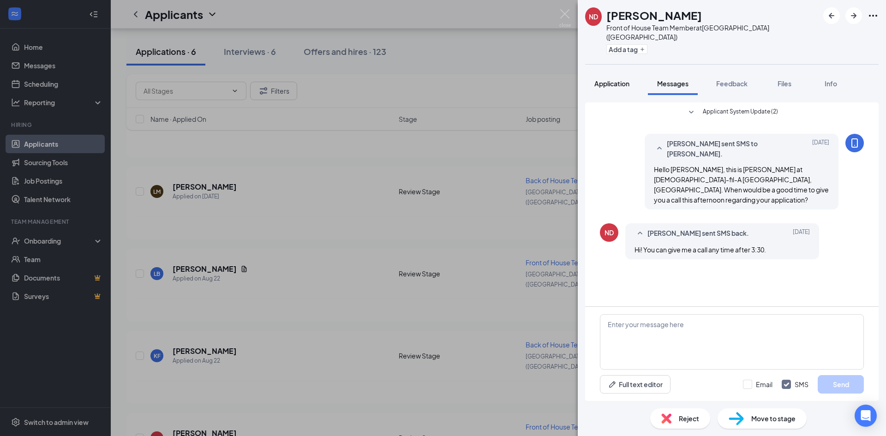
click at [602, 79] on span "Application" at bounding box center [612, 83] width 35 height 8
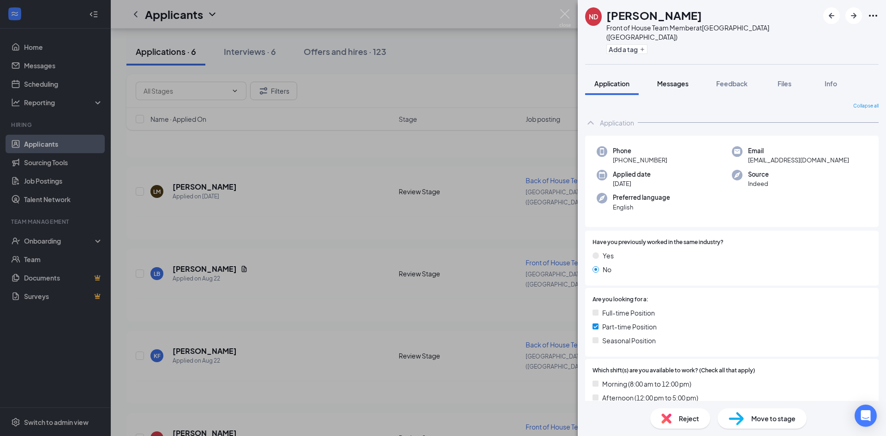
click at [680, 79] on span "Messages" at bounding box center [672, 83] width 31 height 8
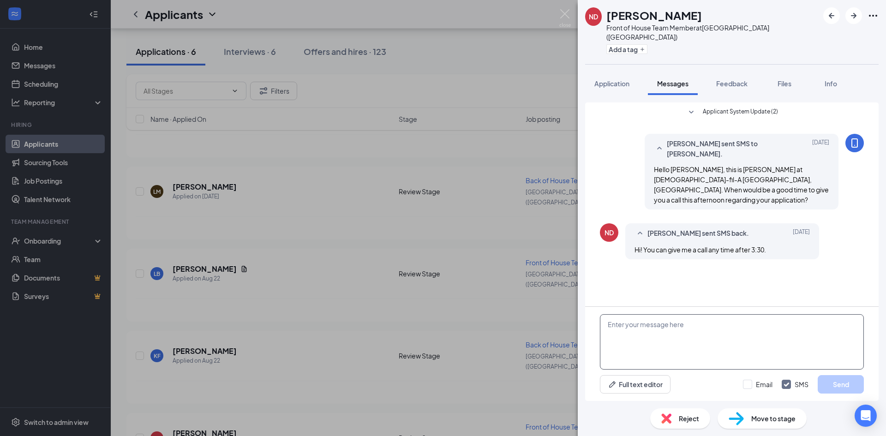
click at [717, 325] on textarea at bounding box center [732, 341] width 264 height 55
click at [714, 325] on textarea at bounding box center [732, 341] width 264 height 55
type textarea "h"
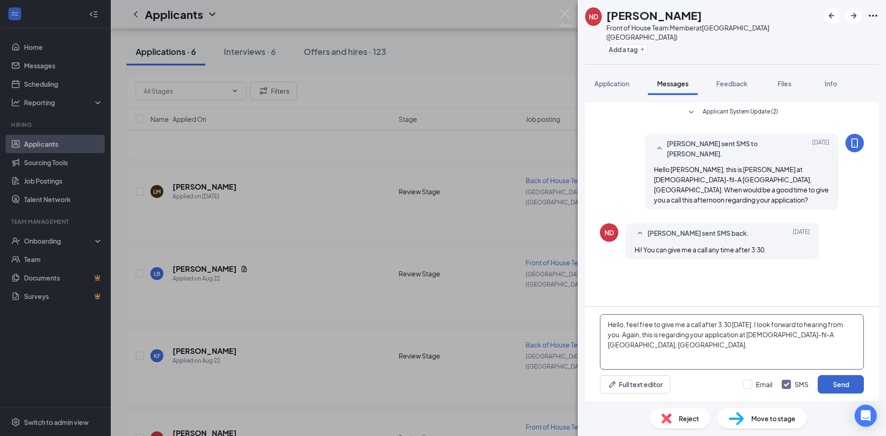
type textarea "Hello, feel free to give me a call after 3:30 [DATE]. I look forward to hearing…"
click at [826, 385] on button "Send" at bounding box center [841, 384] width 46 height 18
click at [560, 16] on img at bounding box center [566, 18] width 12 height 18
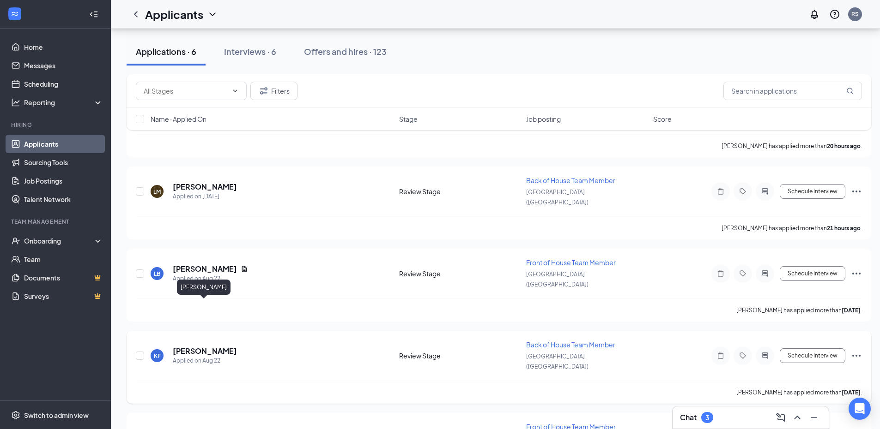
click at [218, 346] on h5 "[PERSON_NAME]" at bounding box center [205, 351] width 64 height 10
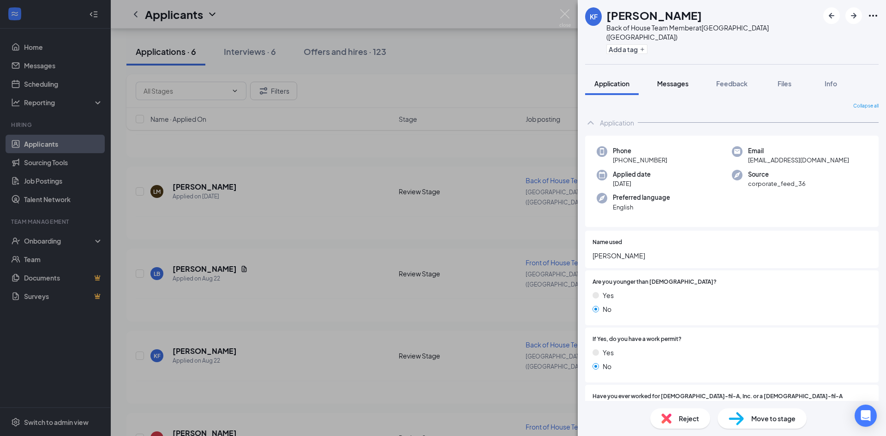
click at [681, 72] on button "Messages" at bounding box center [673, 83] width 50 height 23
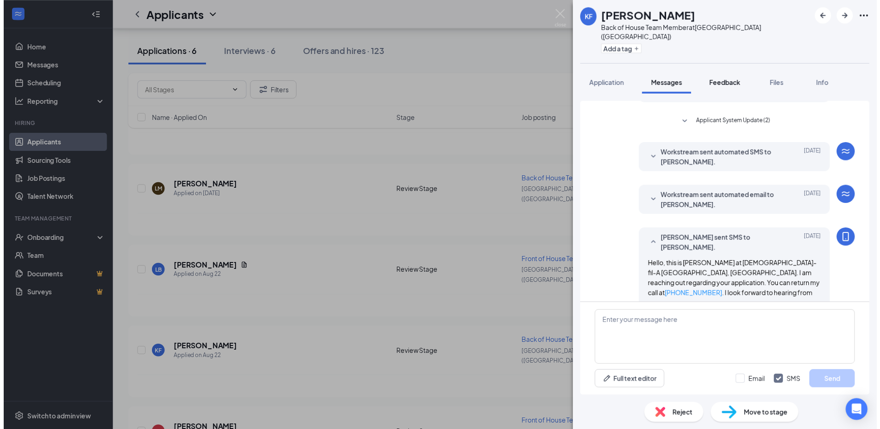
scroll to position [60, 0]
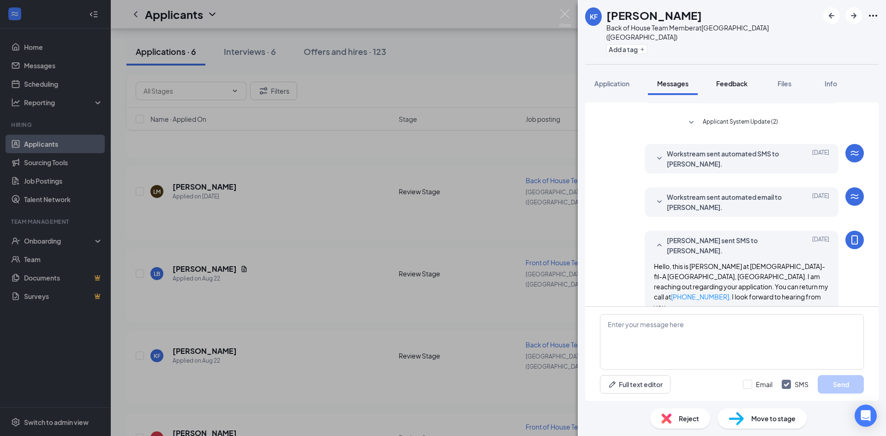
click at [731, 79] on span "Feedback" at bounding box center [732, 83] width 31 height 8
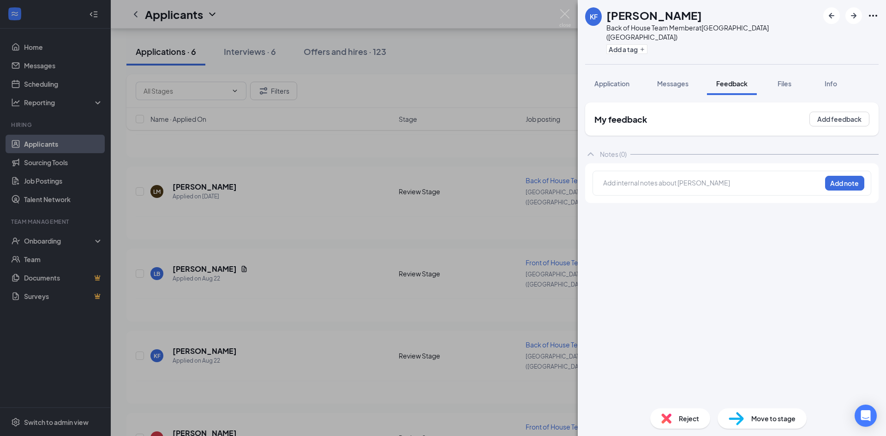
click at [666, 178] on div at bounding box center [712, 183] width 217 height 10
click at [835, 176] on button "Add note" at bounding box center [844, 183] width 39 height 15
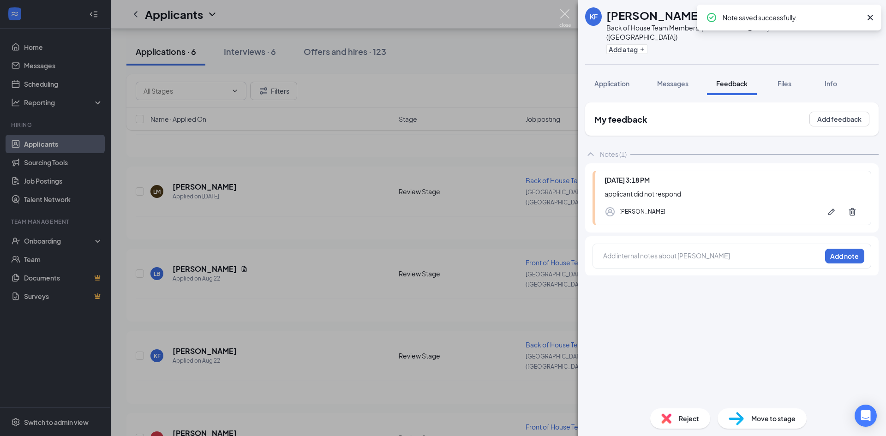
click at [568, 9] on img at bounding box center [566, 18] width 12 height 18
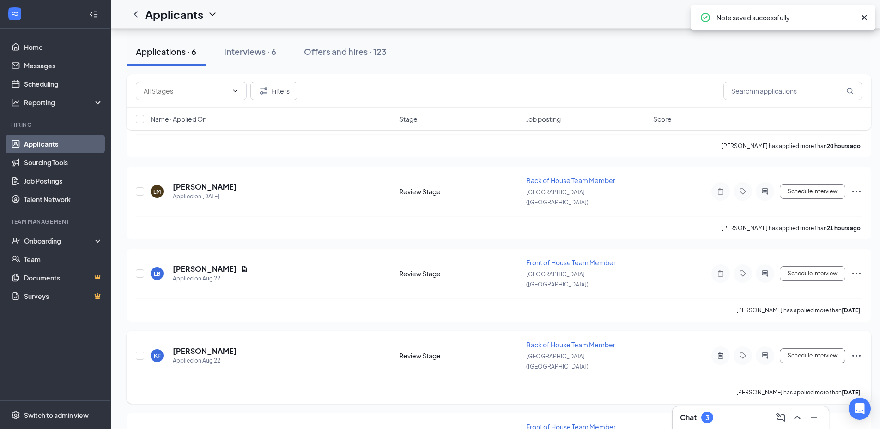
click at [854, 350] on icon "Ellipses" at bounding box center [855, 355] width 11 height 11
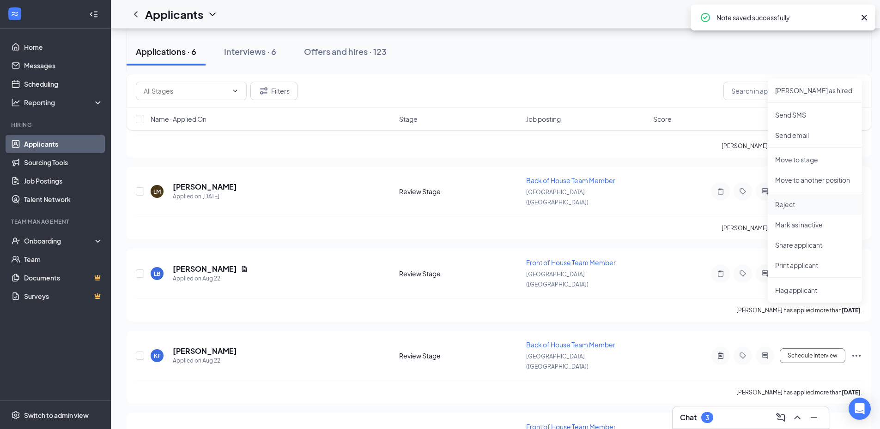
click at [782, 202] on p "Reject" at bounding box center [814, 204] width 79 height 9
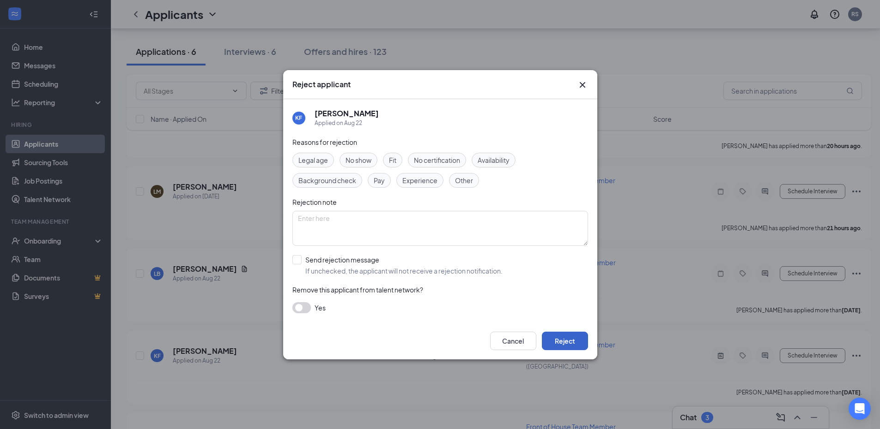
click at [557, 337] on button "Reject" at bounding box center [565, 341] width 46 height 18
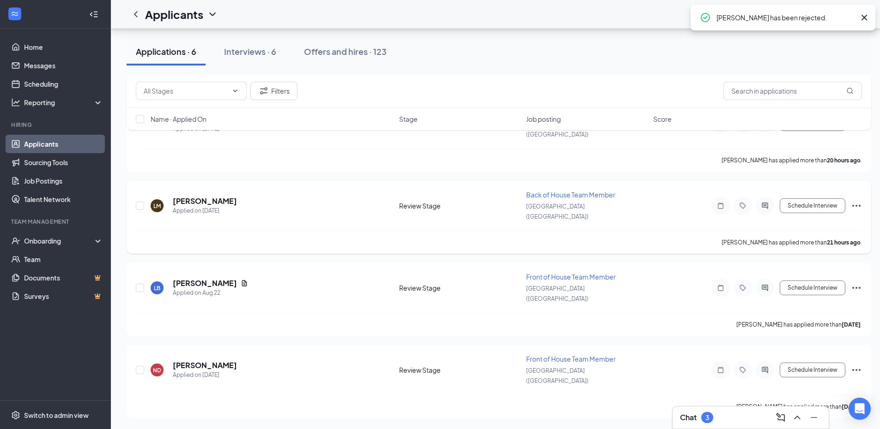
scroll to position [156, 0]
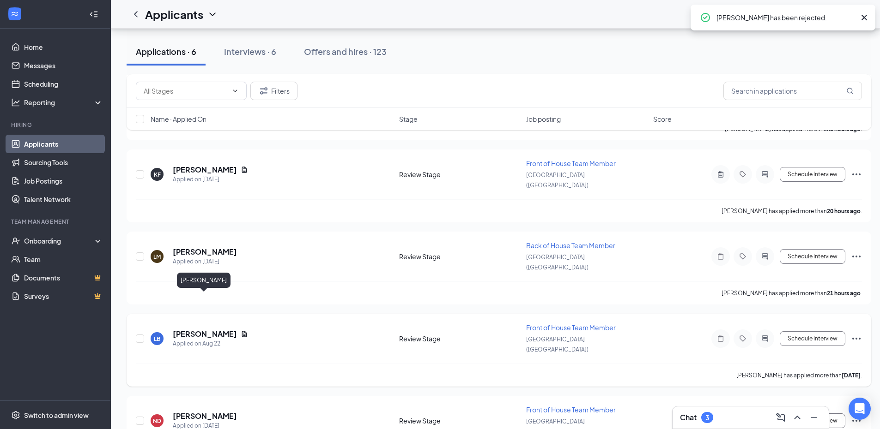
click at [215, 329] on h5 "[PERSON_NAME]" at bounding box center [205, 334] width 64 height 10
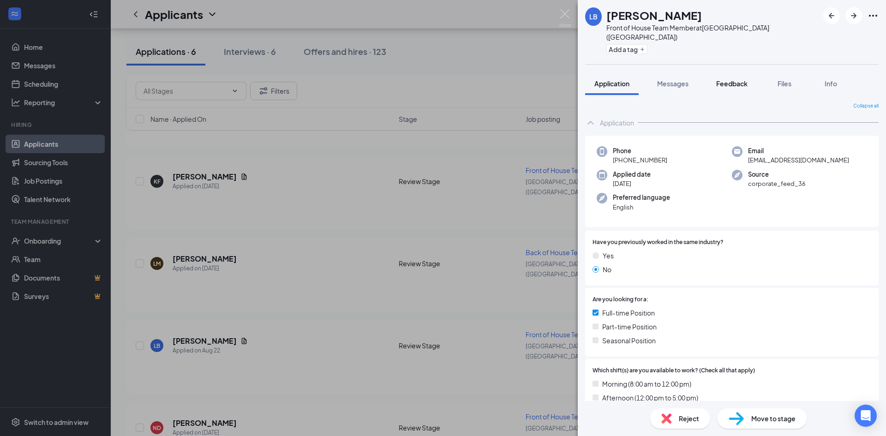
click at [738, 79] on span "Feedback" at bounding box center [732, 83] width 31 height 8
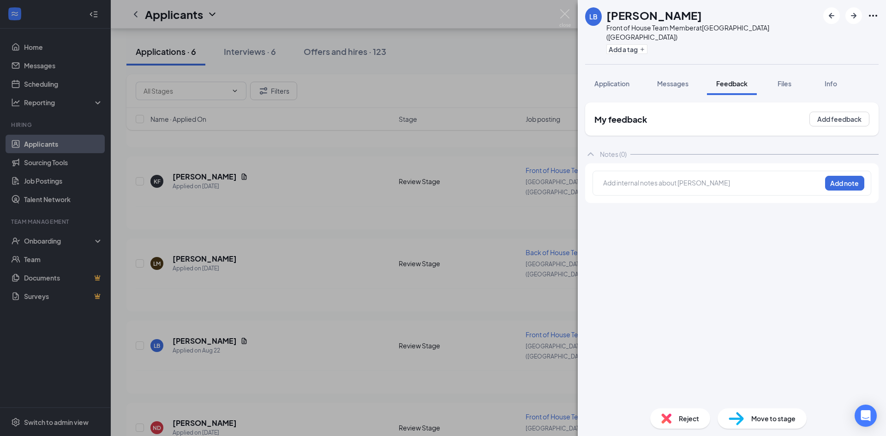
click at [638, 178] on div at bounding box center [712, 183] width 217 height 10
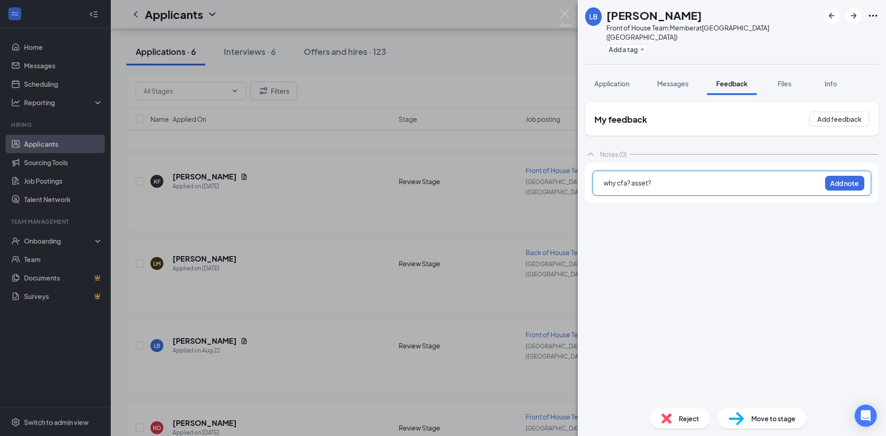
click at [631, 179] on span "why cfa? asset?" at bounding box center [628, 183] width 48 height 8
click at [711, 178] on div "why cfa? love the food asset?" at bounding box center [712, 183] width 217 height 10
click at [673, 178] on div "why cfa? love the food asset?" at bounding box center [712, 183] width 217 height 10
click at [742, 178] on div "why cfa? love the food, need ajob asset?" at bounding box center [712, 183] width 217 height 10
drag, startPoint x: 807, startPoint y: 184, endPoint x: 770, endPoint y: 186, distance: 37.4
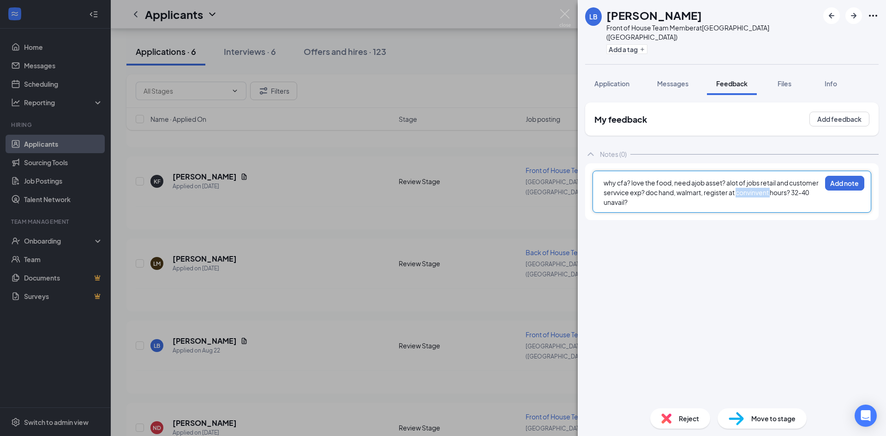
click at [770, 186] on div "why cfa? love the food, need ajob asset? alot of jobs retail and customer servv…" at bounding box center [712, 192] width 217 height 29
click at [648, 195] on div "why cfa? love the food, need ajob asset? alot of jobs retail and customer servv…" at bounding box center [712, 187] width 217 height 19
click at [844, 176] on button "Add note" at bounding box center [844, 183] width 39 height 15
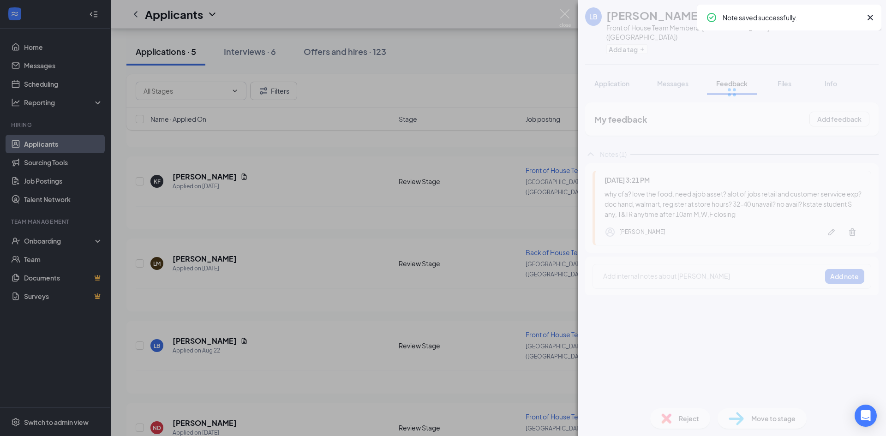
click at [782, 79] on span "Files" at bounding box center [785, 83] width 14 height 8
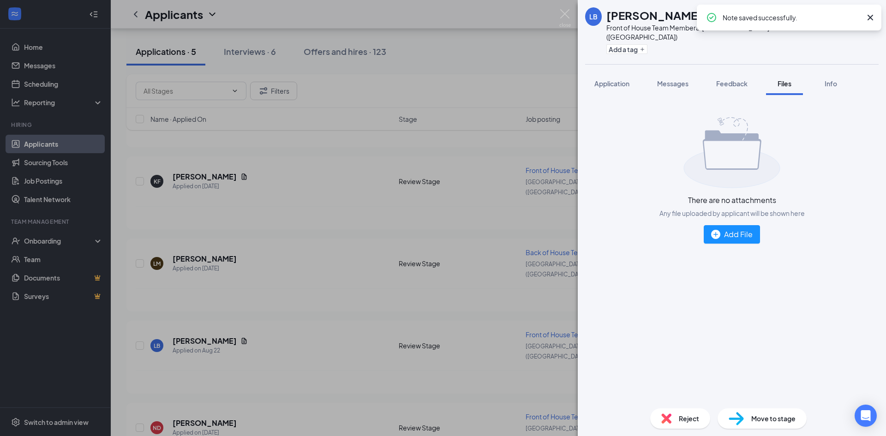
click at [782, 79] on span "Files" at bounding box center [785, 83] width 14 height 8
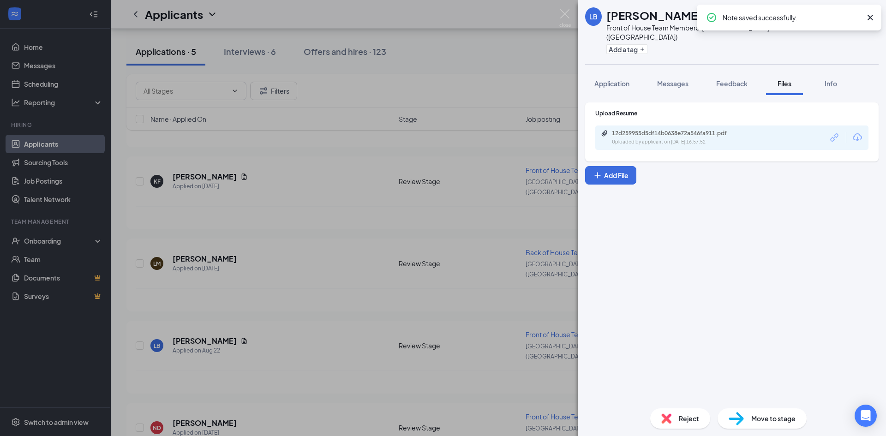
click at [706, 139] on div "12d259955d5df14b0638e72a546fa911.pdf Uploaded by applicant on [DATE] 16:57:52" at bounding box center [732, 138] width 273 height 24
click at [693, 139] on div "Uploaded by applicant on [DATE] 16:57:52" at bounding box center [681, 142] width 139 height 7
click at [562, 11] on img at bounding box center [566, 18] width 12 height 18
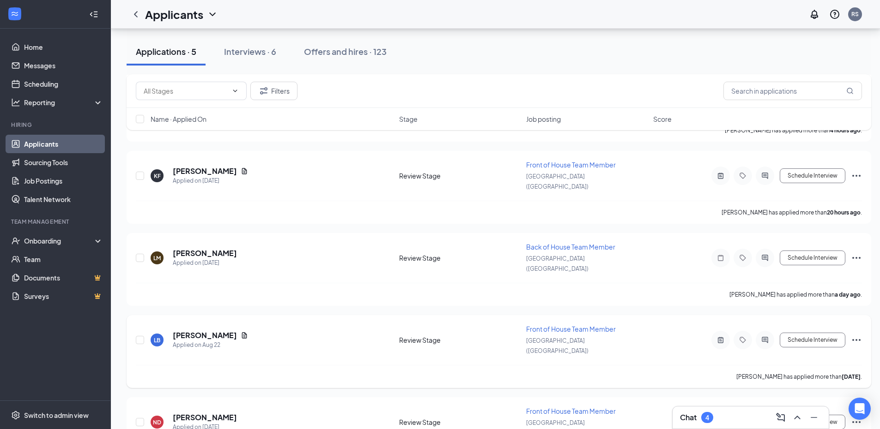
scroll to position [156, 0]
click at [813, 331] on button "Schedule Interview" at bounding box center [812, 338] width 66 height 15
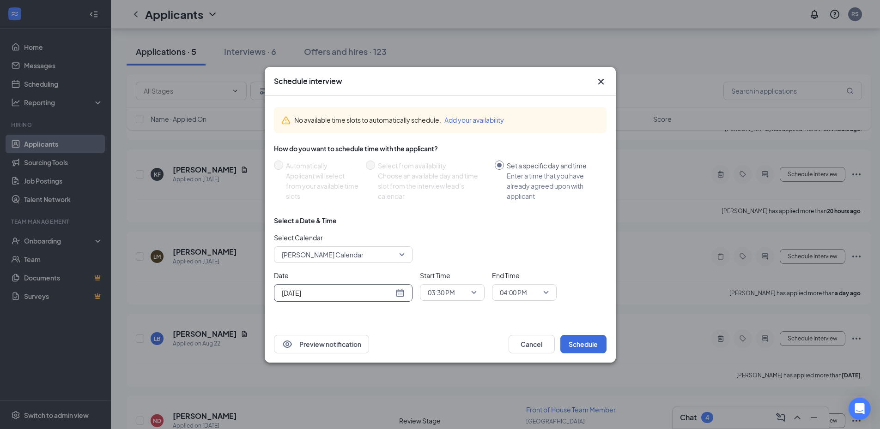
click at [403, 293] on div "[DATE]" at bounding box center [343, 293] width 123 height 10
type input "[DATE]"
click at [368, 255] on div "29" at bounding box center [370, 257] width 11 height 11
click at [454, 291] on span "03:30 PM" at bounding box center [441, 293] width 27 height 14
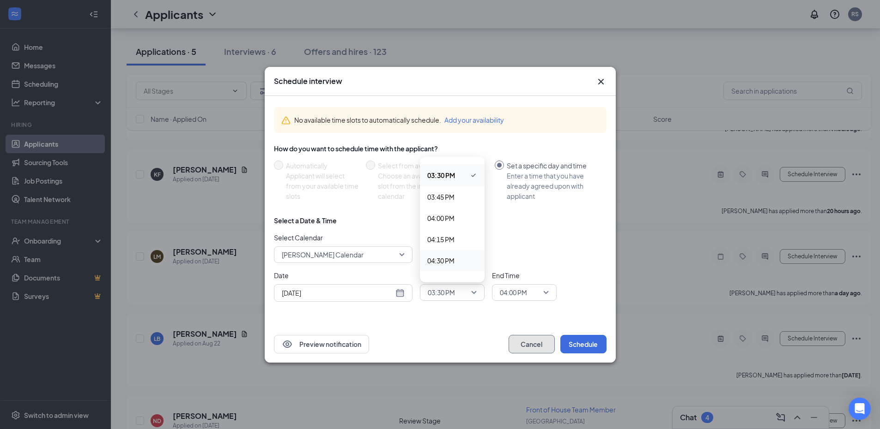
click at [527, 347] on button "Cancel" at bounding box center [531, 344] width 46 height 18
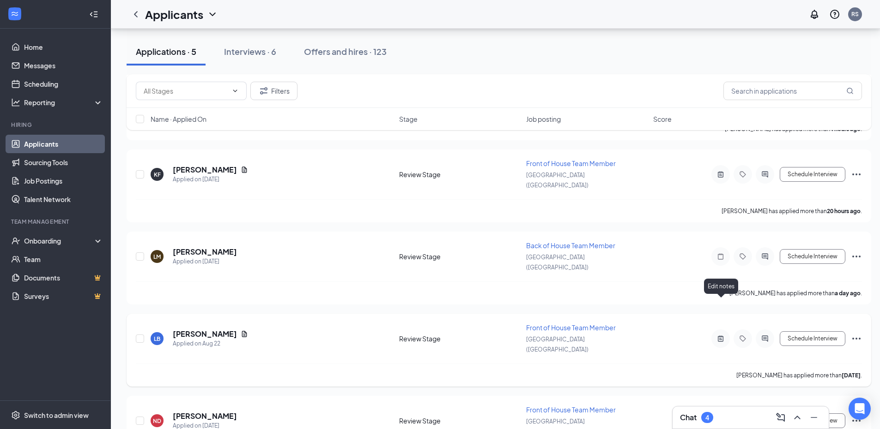
click at [719, 335] on icon "ActiveNote" at bounding box center [720, 338] width 11 height 7
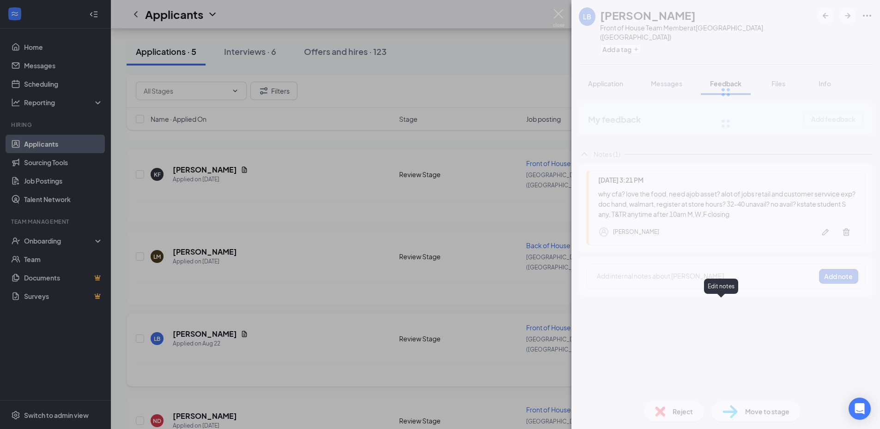
scroll to position [149, 0]
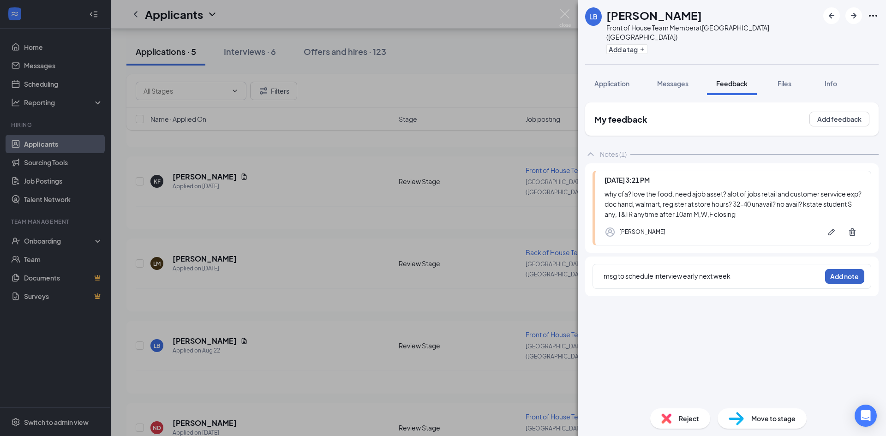
click at [849, 269] on button "Add note" at bounding box center [844, 276] width 39 height 15
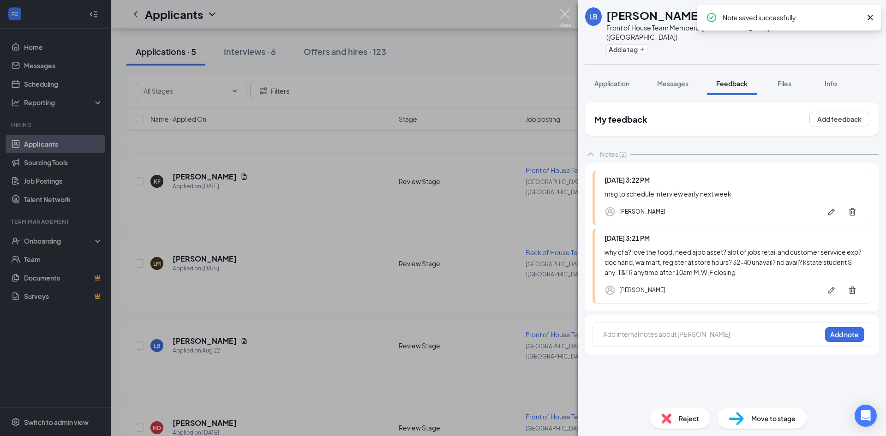
click at [566, 22] on img at bounding box center [566, 18] width 12 height 18
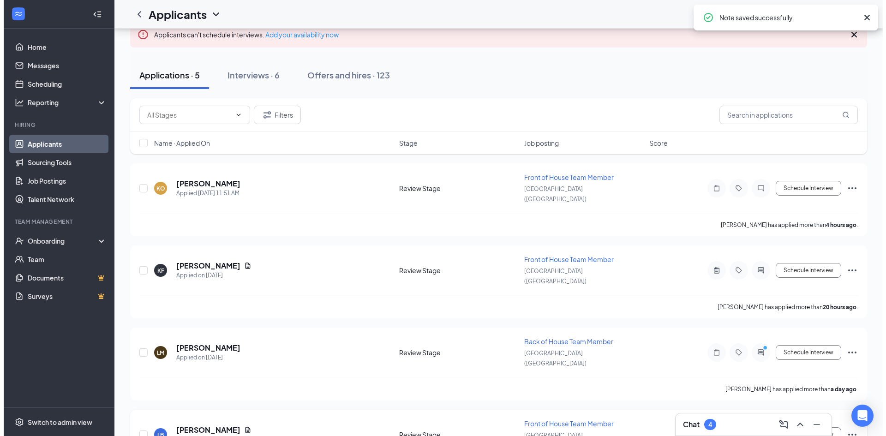
scroll to position [56, 0]
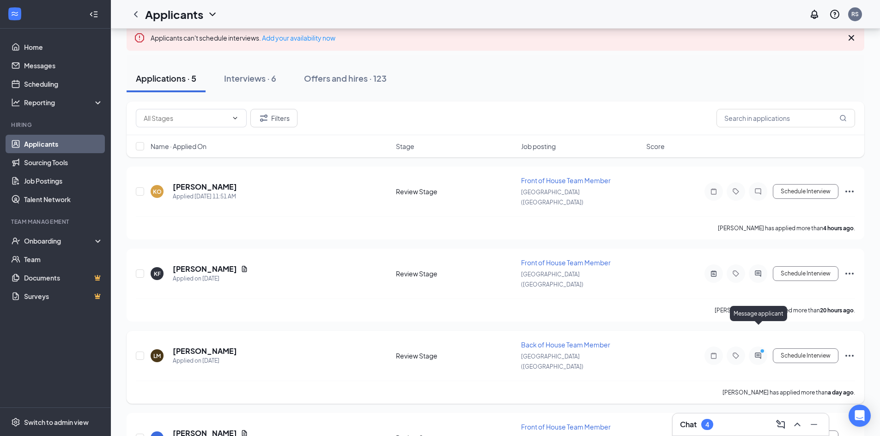
click at [758, 349] on icon "PrimaryDot" at bounding box center [763, 352] width 11 height 7
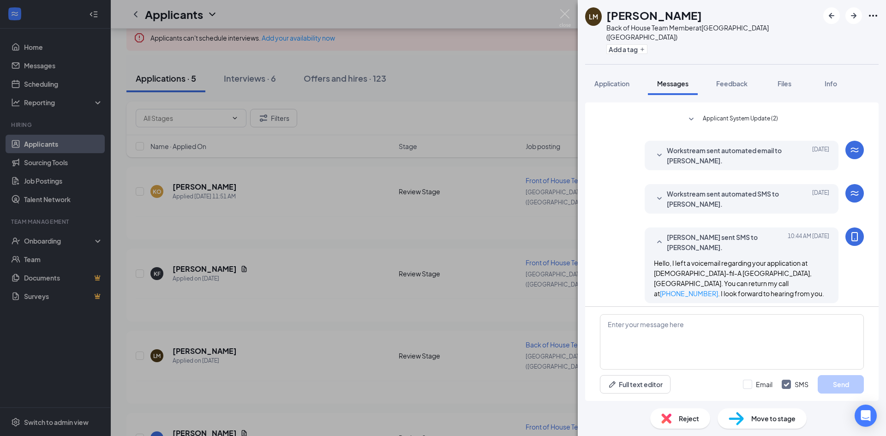
scroll to position [90, 0]
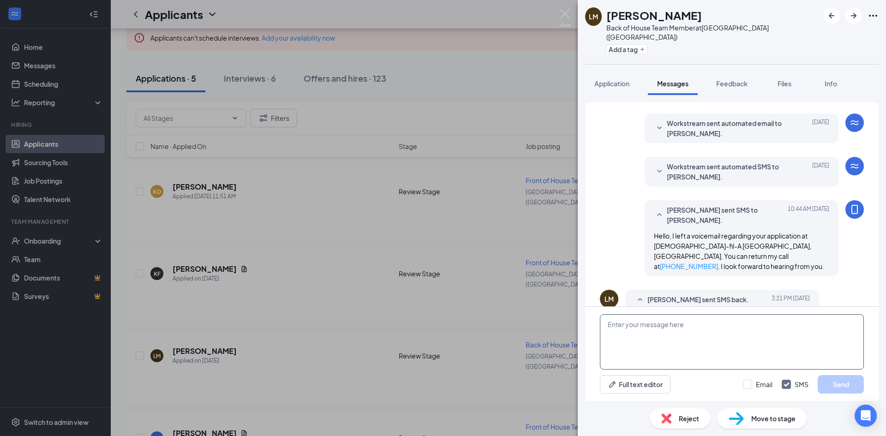
click at [694, 327] on textarea at bounding box center [732, 341] width 264 height 55
type textarea "No worries. Give me a call this afternoon. I will do my best to be available."
click at [843, 382] on button "Send" at bounding box center [841, 384] width 46 height 18
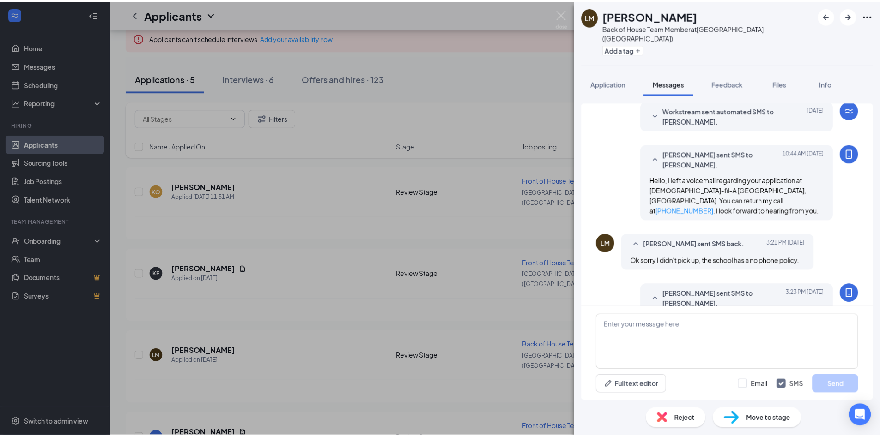
scroll to position [151, 0]
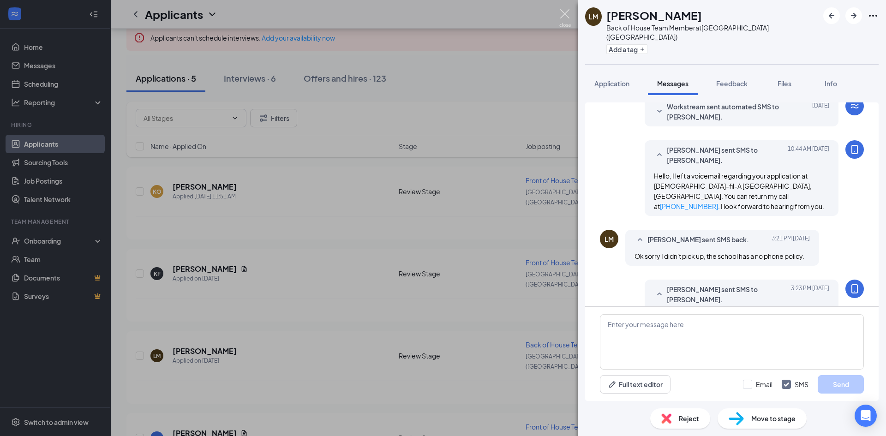
click at [562, 19] on img at bounding box center [566, 18] width 12 height 18
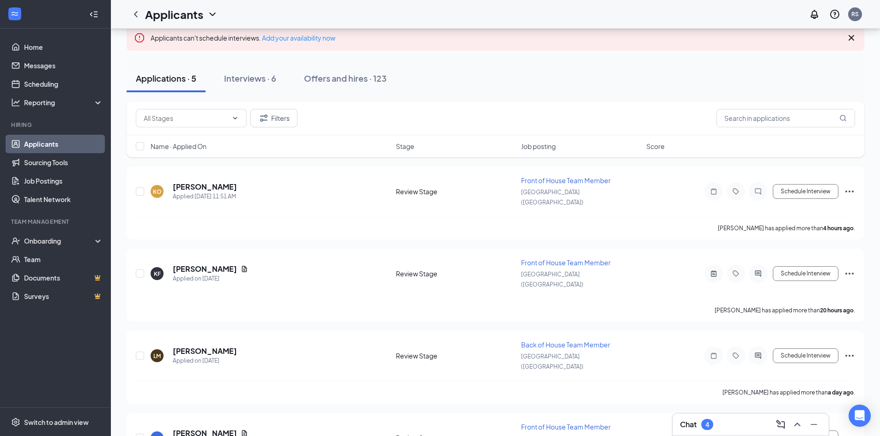
click at [851, 38] on icon "Cross" at bounding box center [851, 38] width 6 height 6
